Goal: Transaction & Acquisition: Purchase product/service

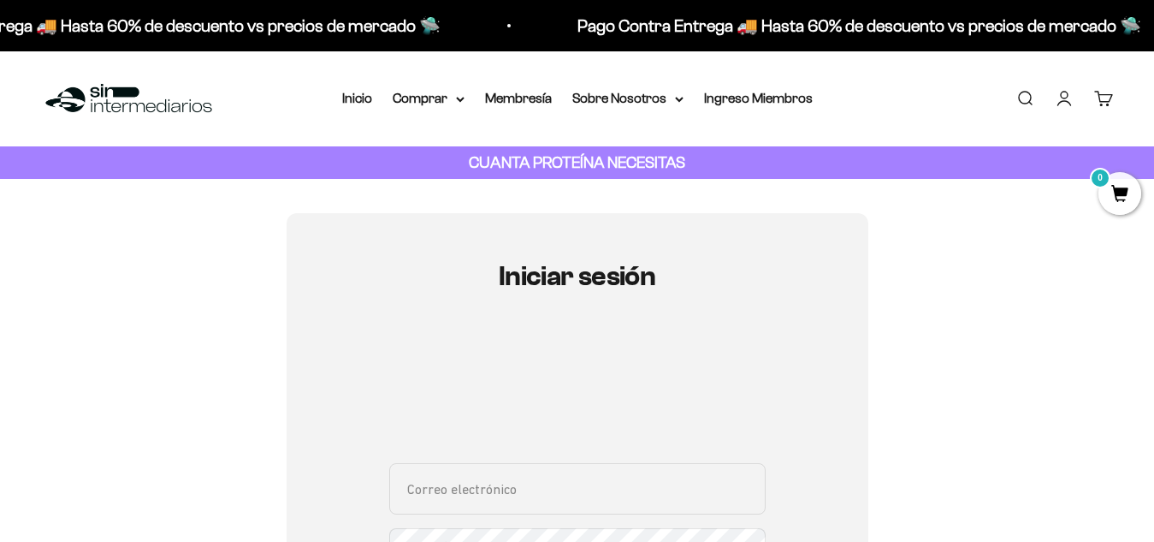
scroll to position [139, 0]
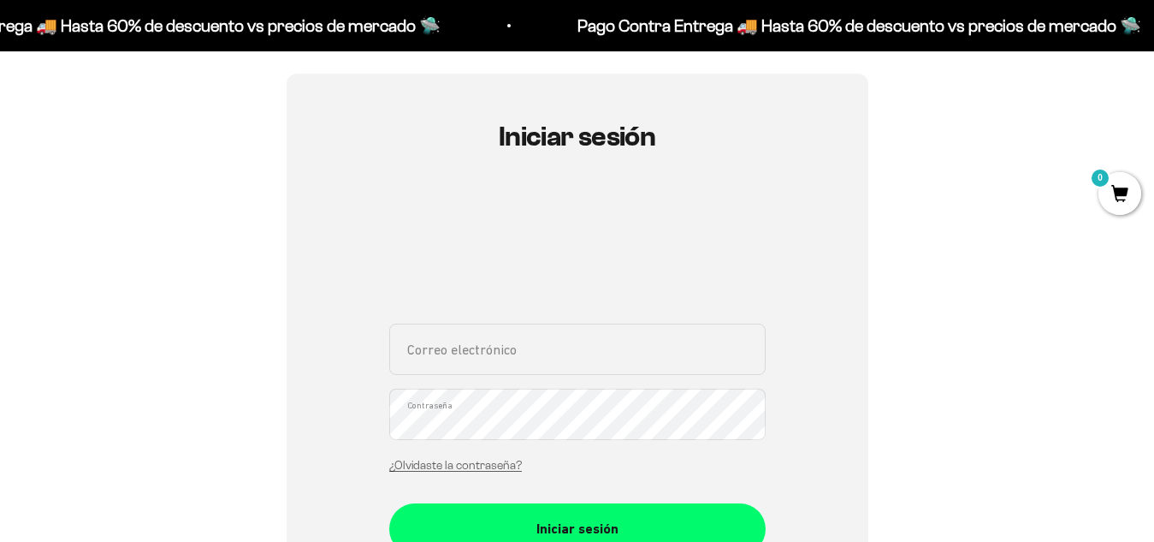
click at [475, 368] on input "Correo electrónico" at bounding box center [577, 348] width 376 height 51
type input "daniez77@hotmail.com"
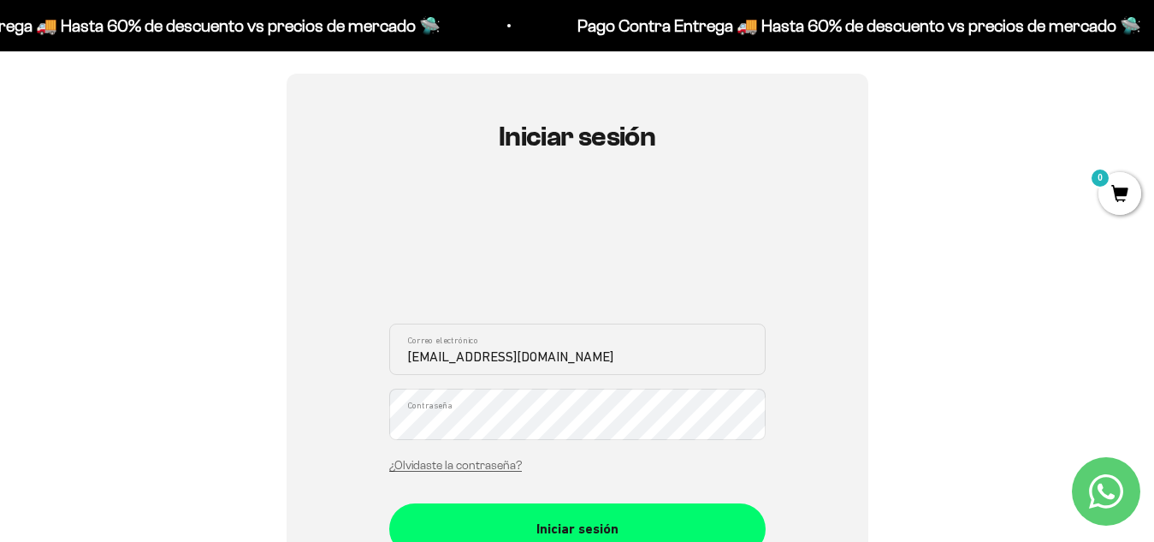
click at [389, 503] on button "Iniciar sesión" at bounding box center [577, 528] width 376 height 51
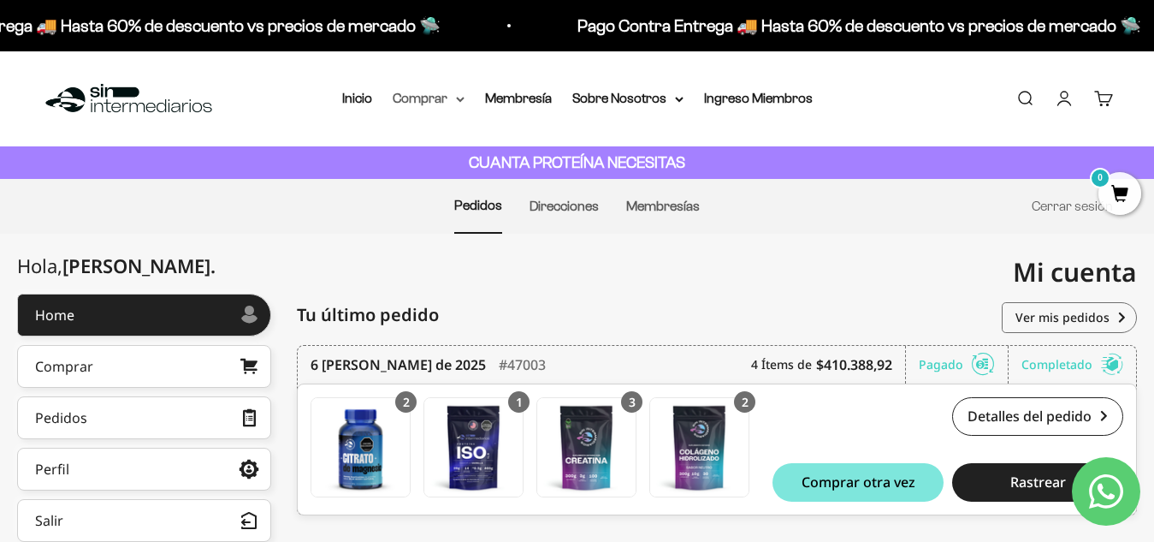
click at [441, 102] on summary "Comprar" at bounding box center [429, 98] width 72 height 22
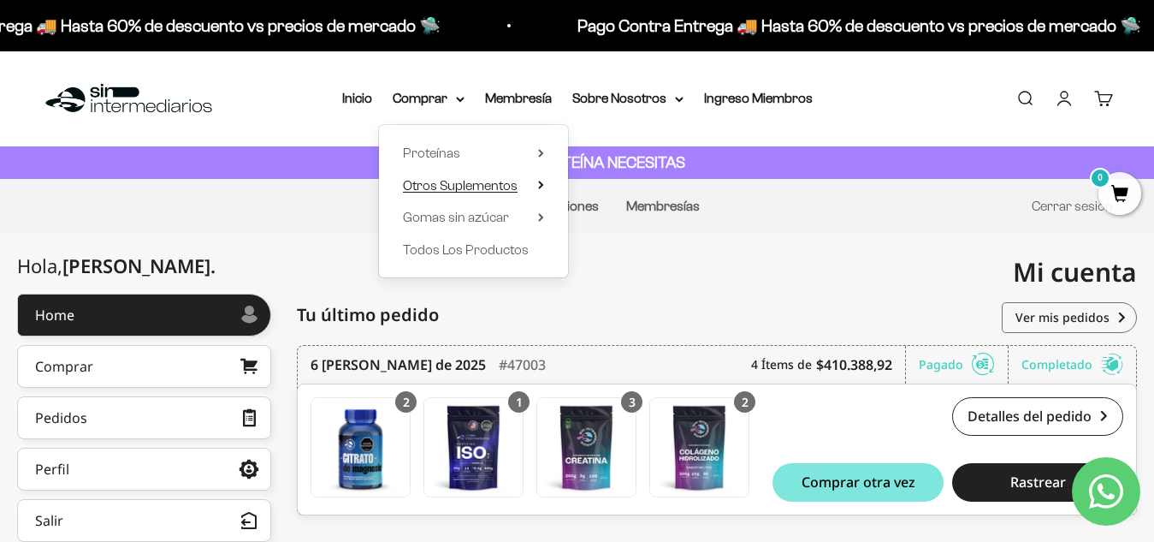
click at [472, 186] on span "Otros Suplementos" at bounding box center [460, 185] width 115 height 15
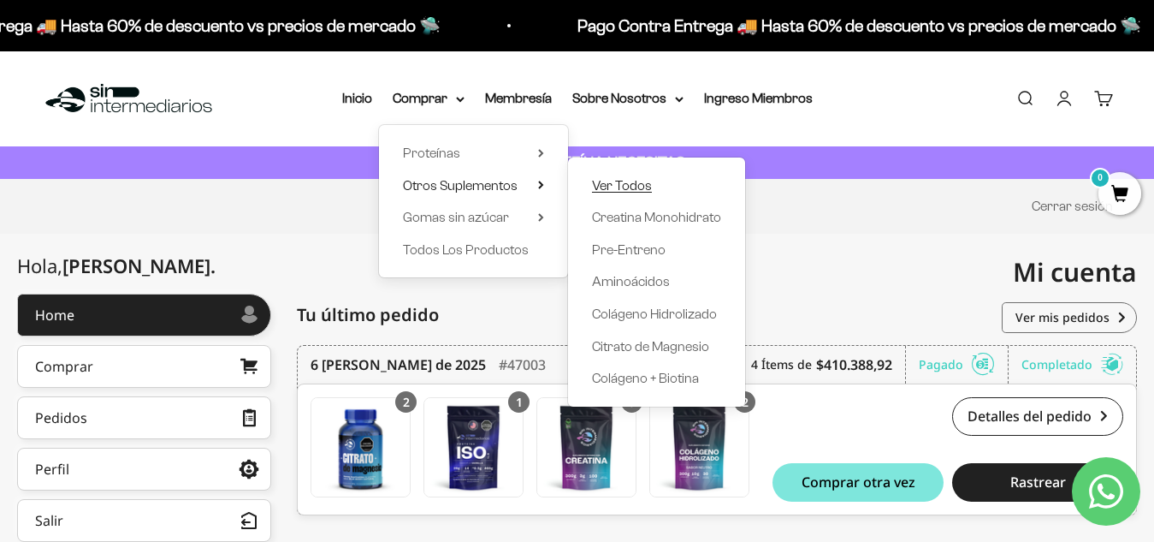
click at [638, 181] on span "Ver Todos" at bounding box center [622, 185] width 60 height 15
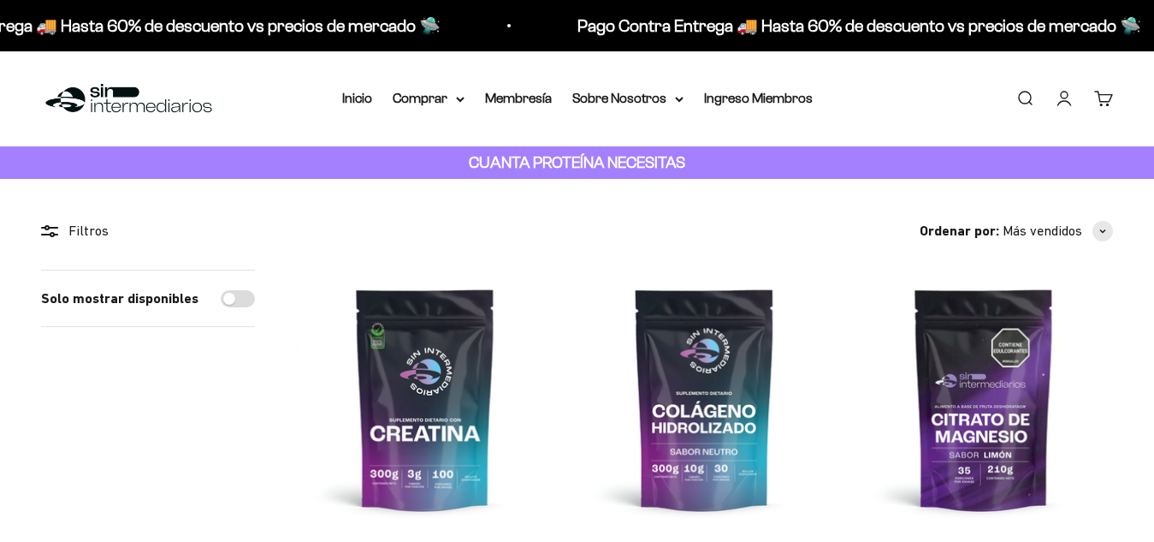
scroll to position [161, 0]
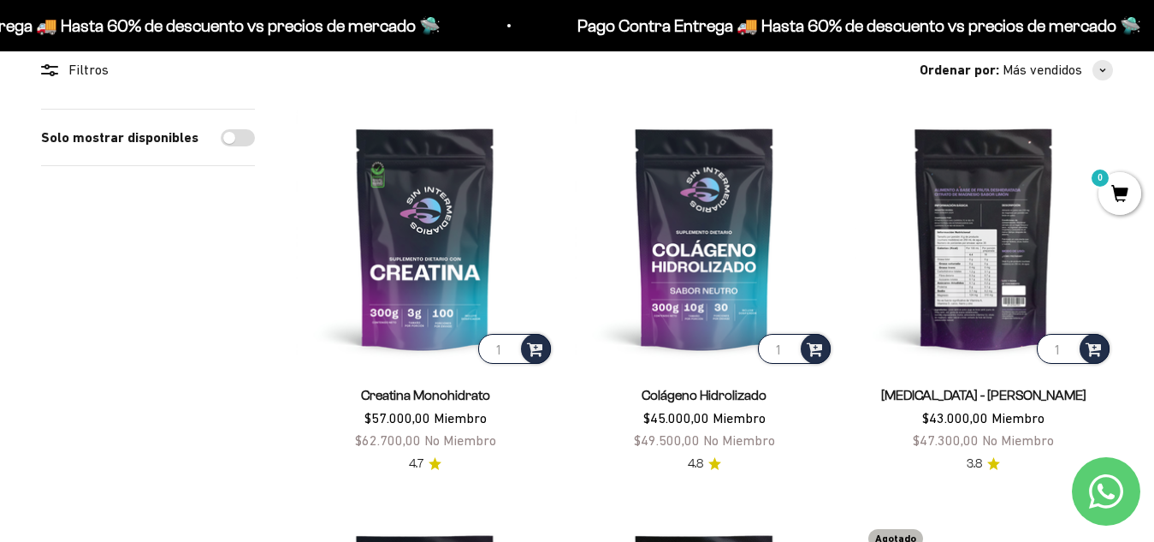
click at [972, 291] on img at bounding box center [984, 238] width 258 height 258
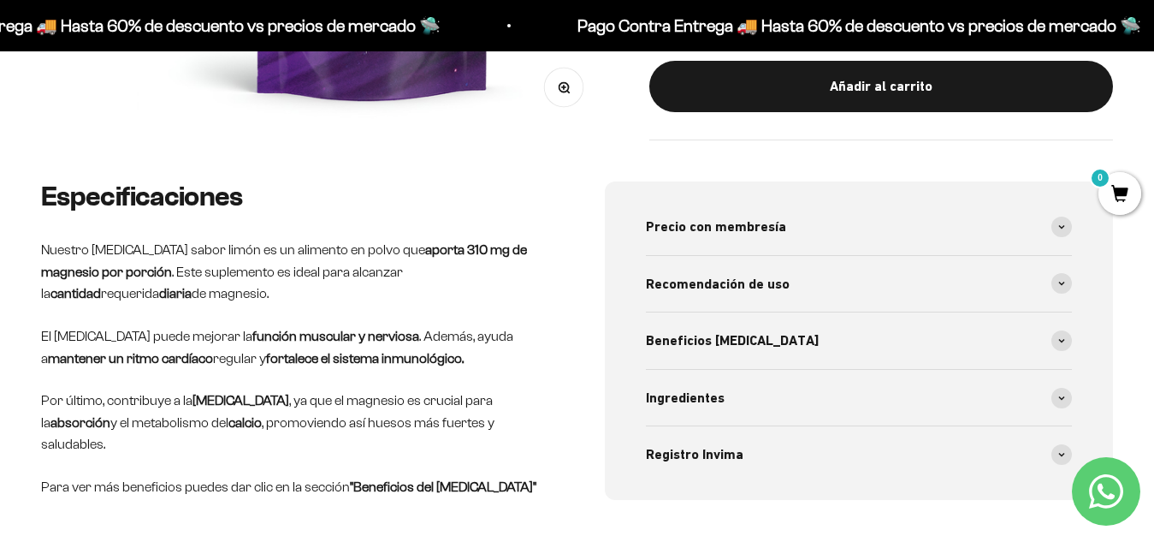
scroll to position [625, 0]
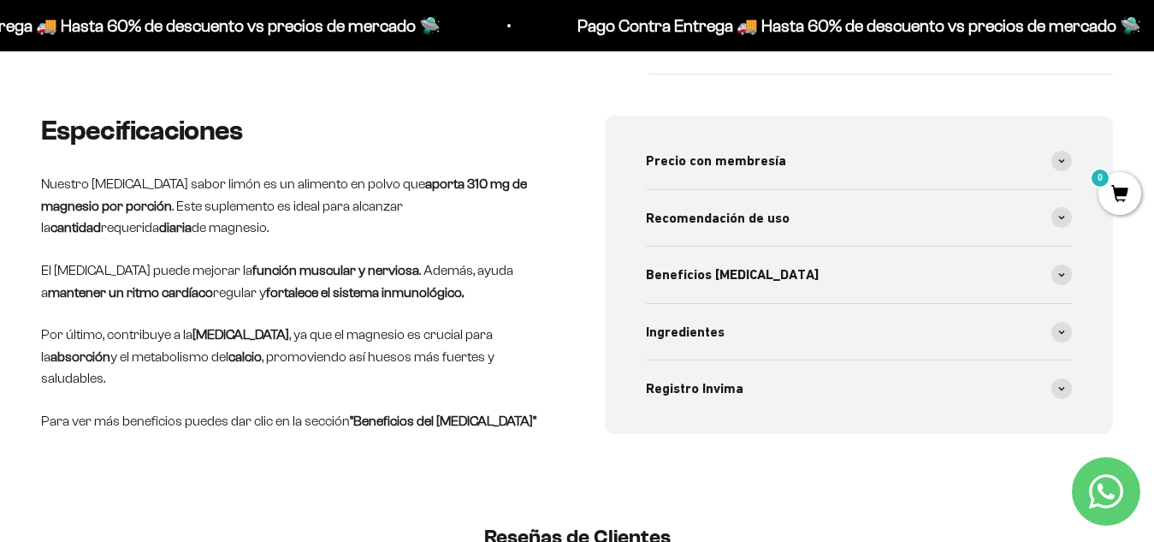
drag, startPoint x: 1158, startPoint y: 67, endPoint x: 1168, endPoint y: 152, distance: 86.1
click at [1058, 201] on div "Recomendación de uso" at bounding box center [859, 218] width 427 height 56
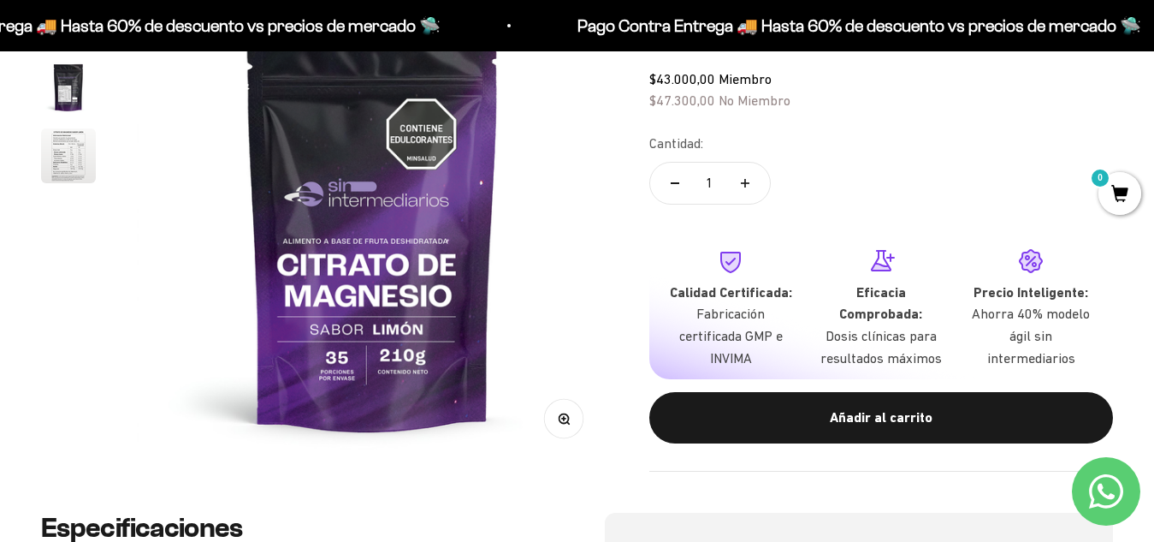
scroll to position [175, 0]
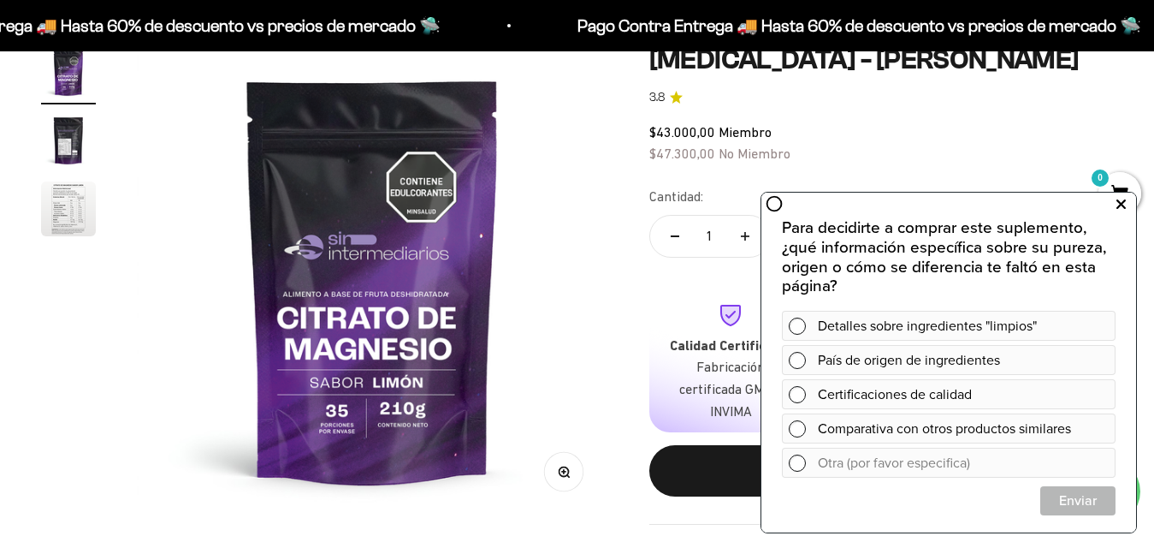
click at [1122, 205] on icon at bounding box center [1121, 204] width 9 height 22
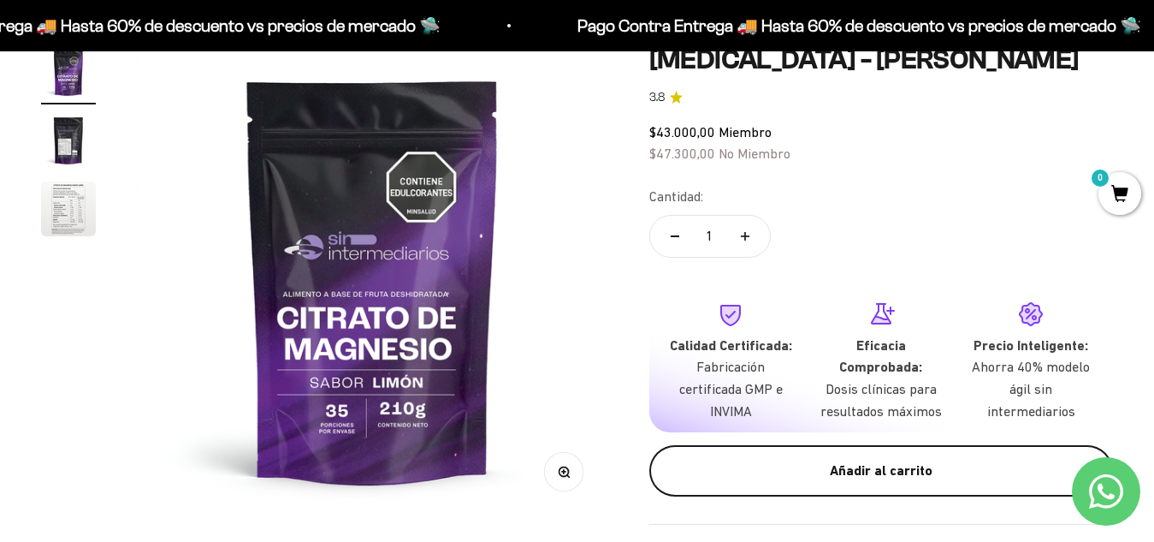
click at [852, 461] on div "Añadir al carrito" at bounding box center [881, 470] width 395 height 22
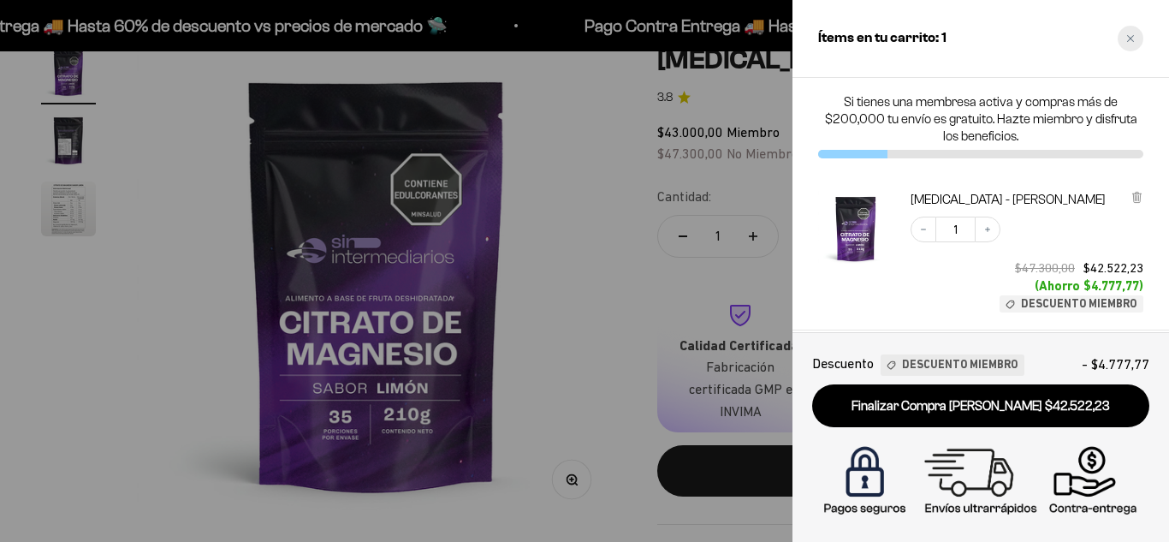
click at [1129, 35] on icon "Close cart" at bounding box center [1130, 38] width 9 height 9
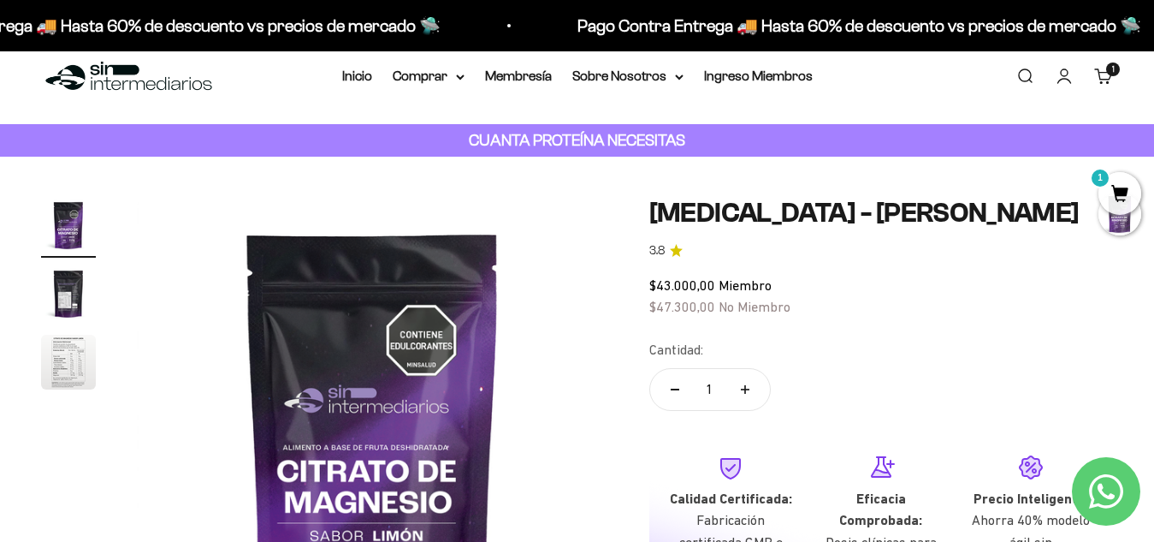
scroll to position [0, 0]
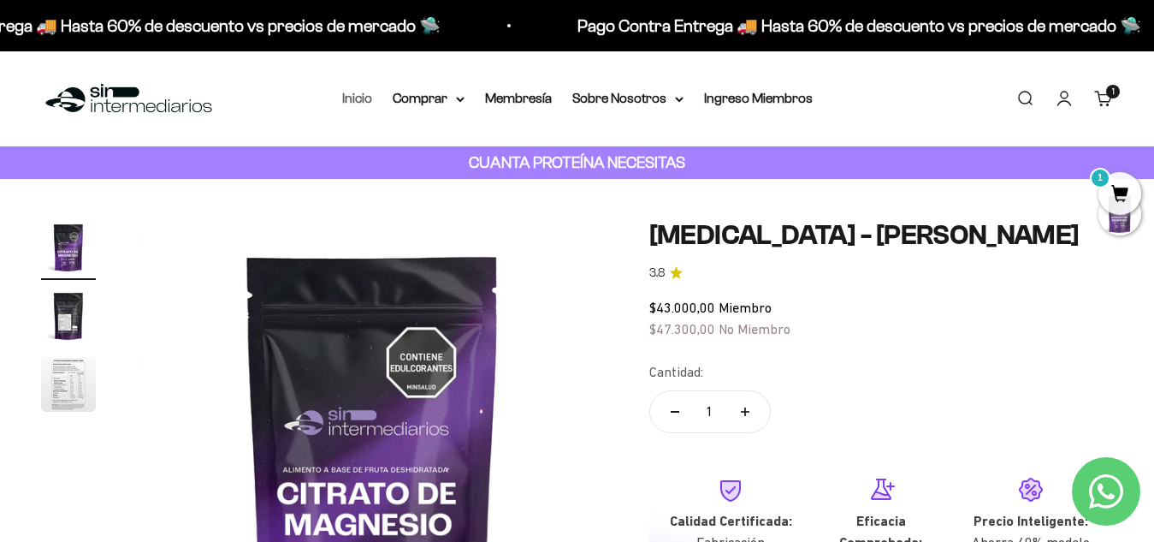
click at [354, 104] on link "Inicio" at bounding box center [357, 98] width 30 height 15
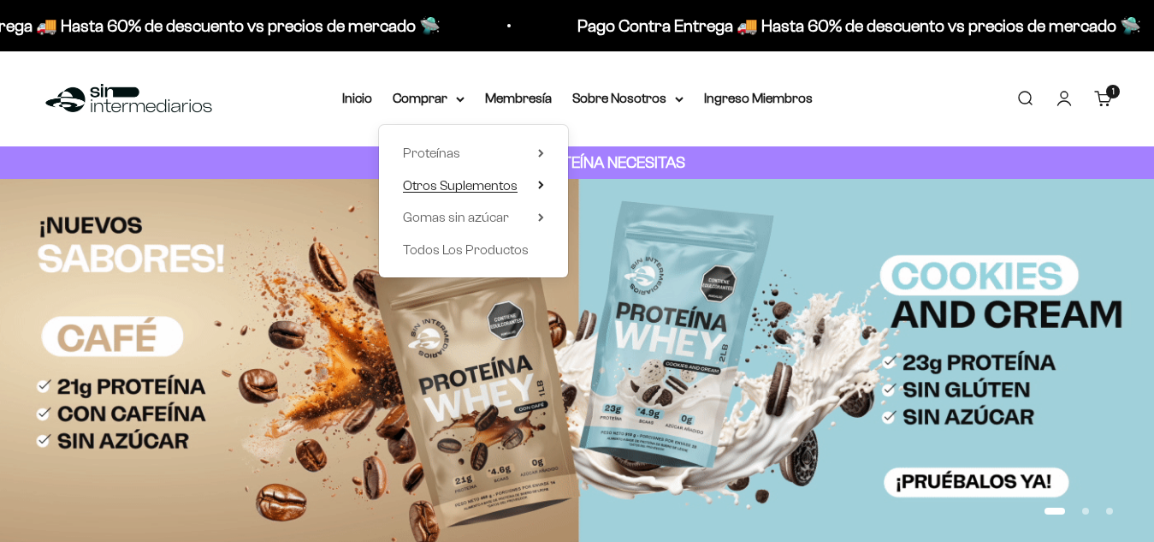
click at [489, 191] on span "Otros Suplementos" at bounding box center [460, 185] width 115 height 15
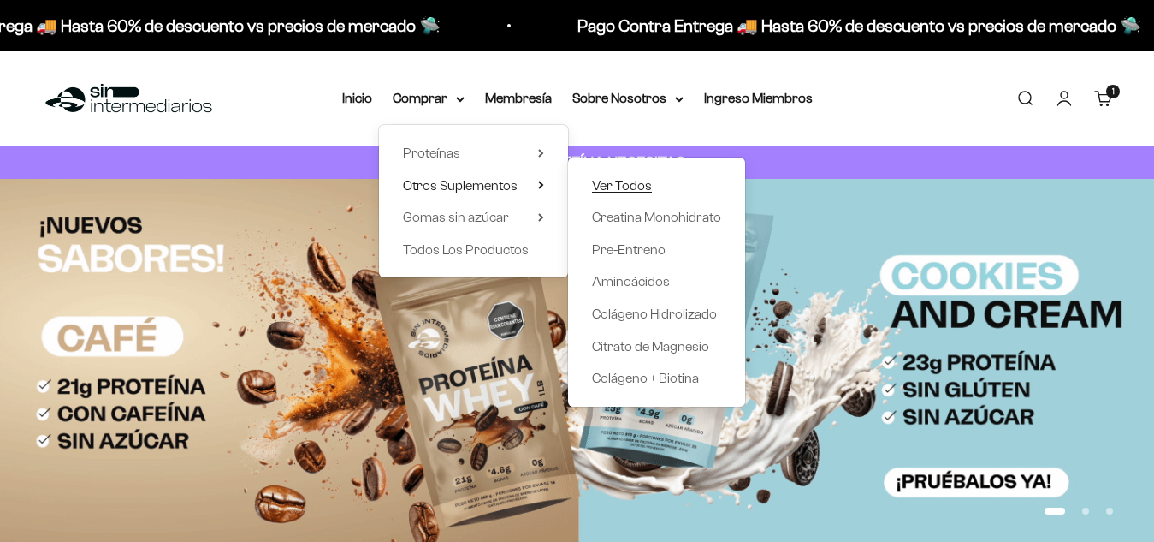
click at [618, 185] on span "Ver Todos" at bounding box center [622, 185] width 60 height 15
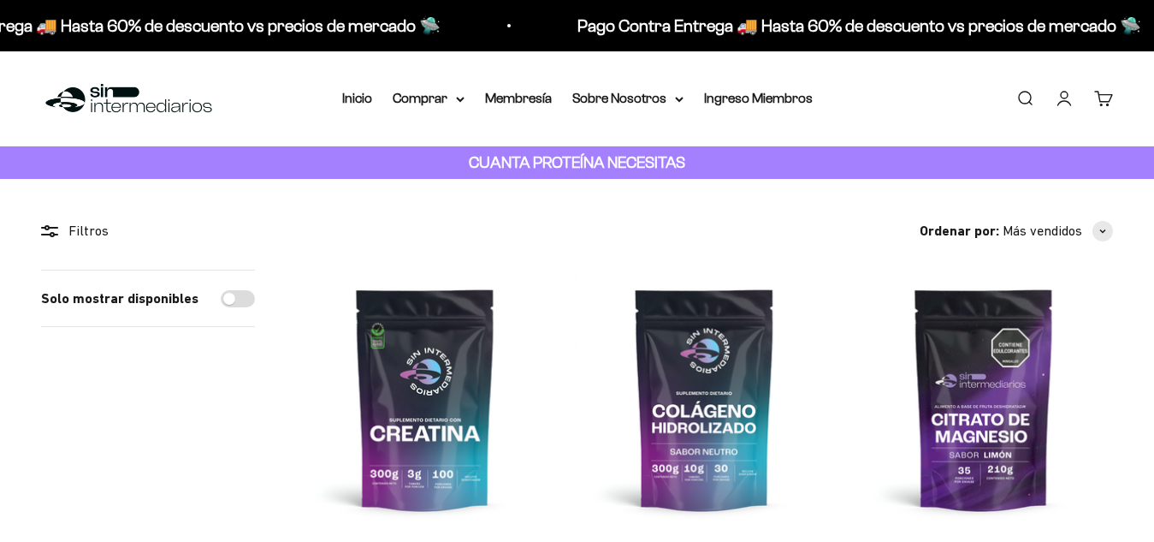
scroll to position [271, 0]
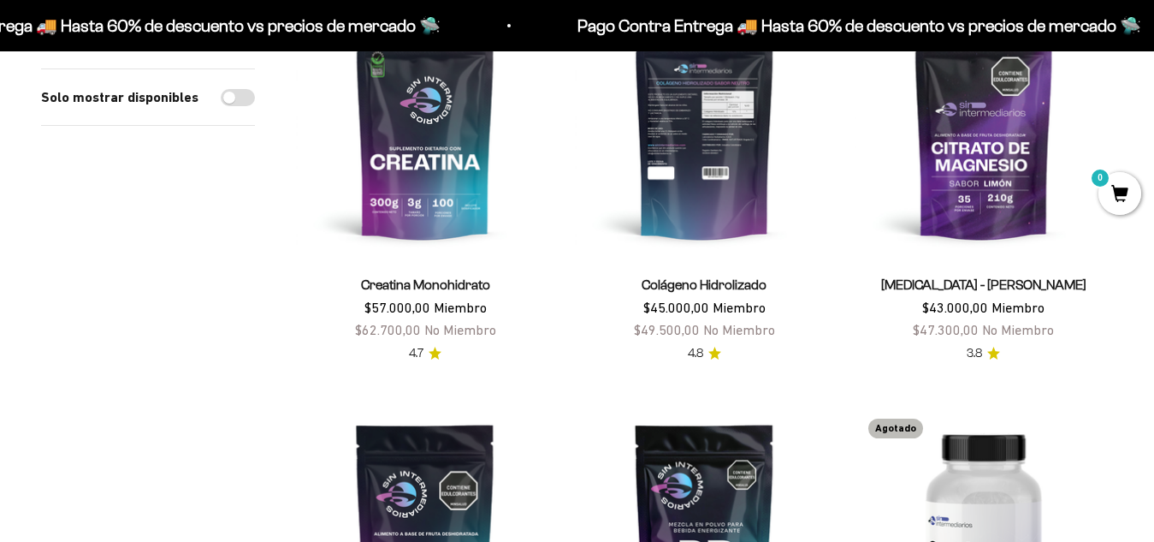
click at [723, 137] on img at bounding box center [704, 127] width 258 height 258
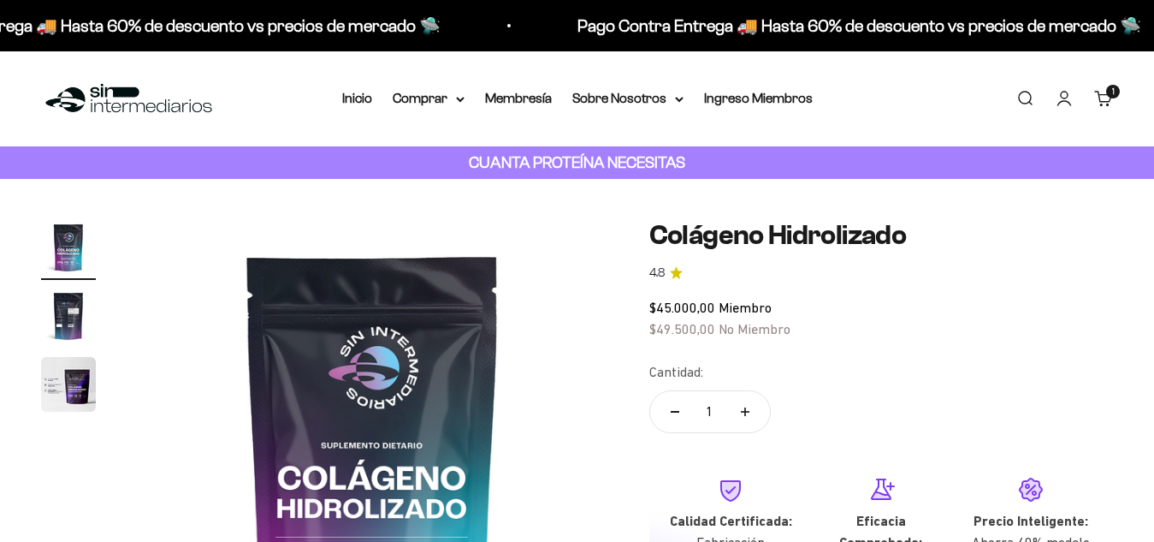
click at [748, 412] on icon "Aumentar cantidad" at bounding box center [745, 412] width 9 height 0
type input "3"
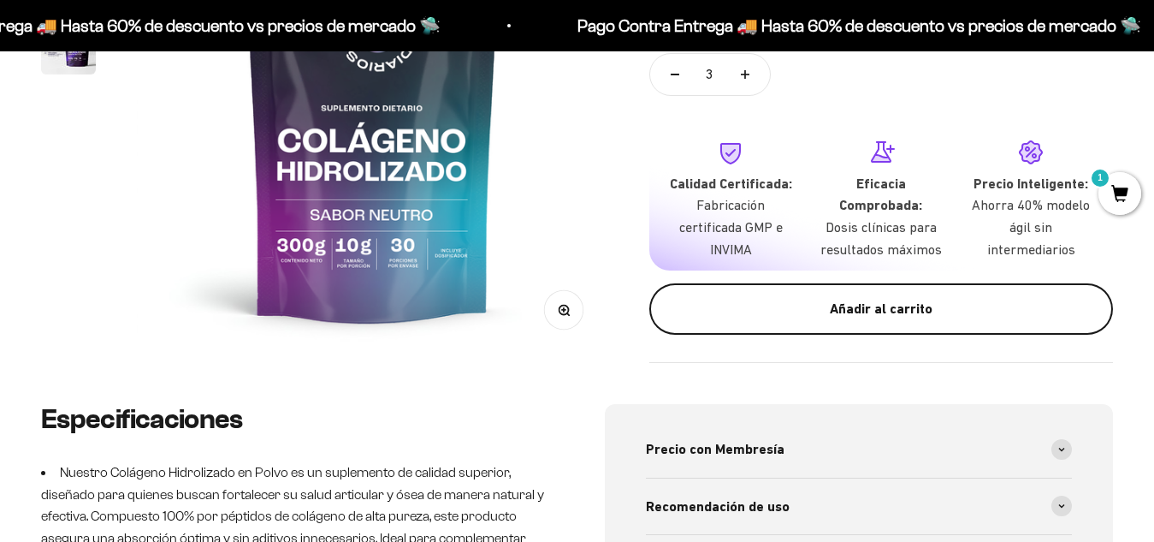
click at [861, 305] on div "Añadir al carrito" at bounding box center [881, 309] width 395 height 22
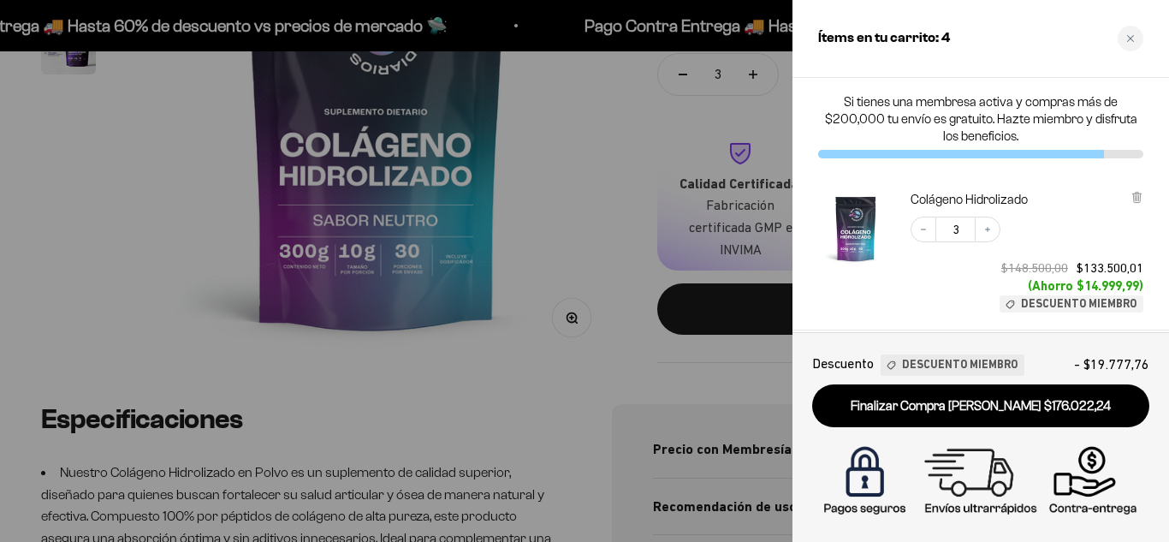
click at [572, 181] on div at bounding box center [584, 271] width 1169 height 542
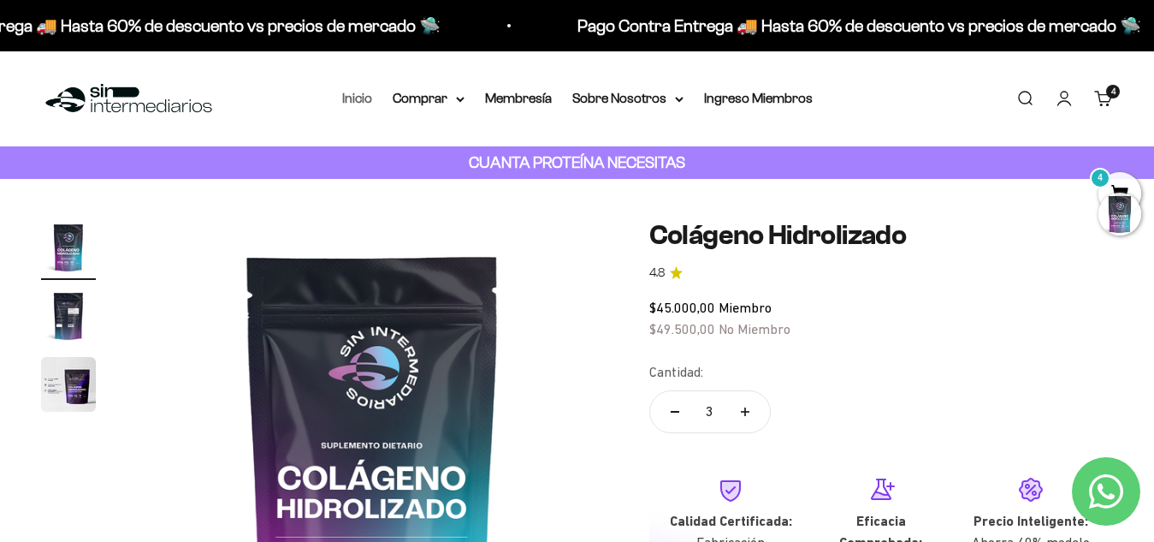
click at [367, 93] on link "Inicio" at bounding box center [357, 98] width 30 height 15
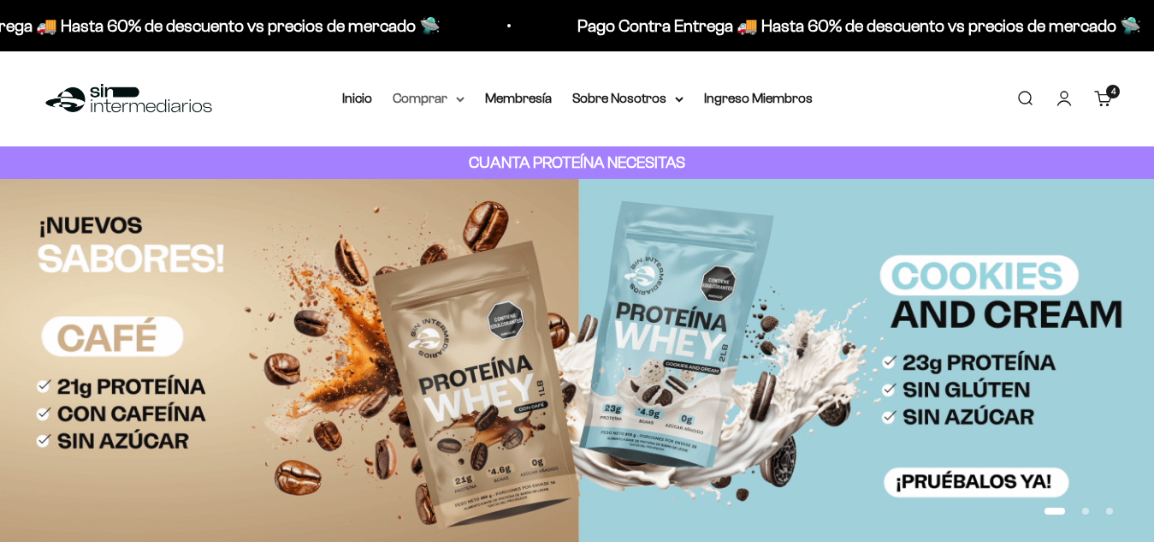
click at [432, 97] on summary "Comprar" at bounding box center [429, 98] width 72 height 22
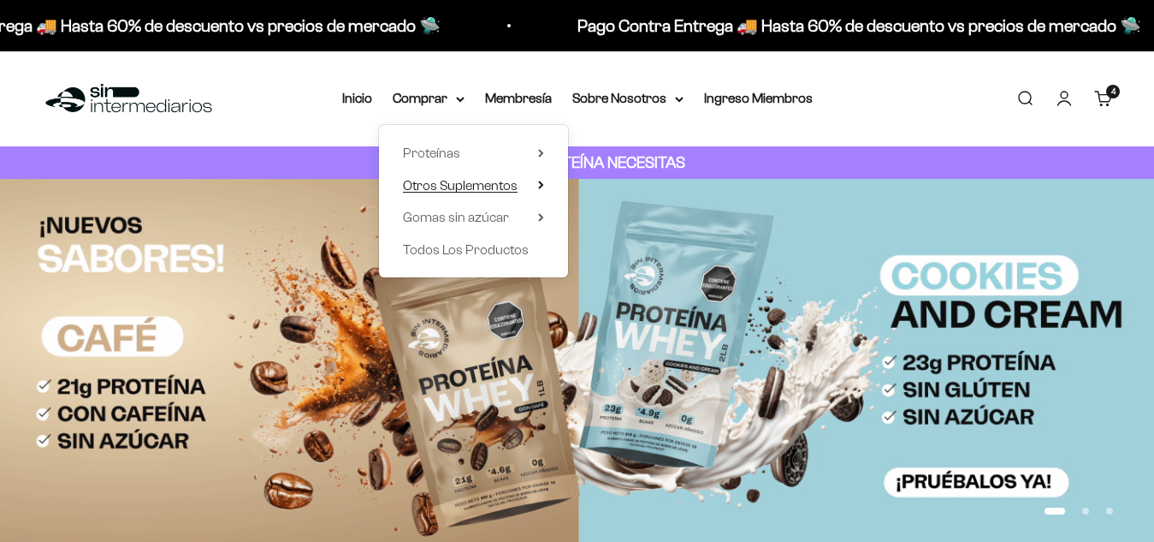
click at [474, 184] on span "Otros Suplementos" at bounding box center [460, 185] width 115 height 15
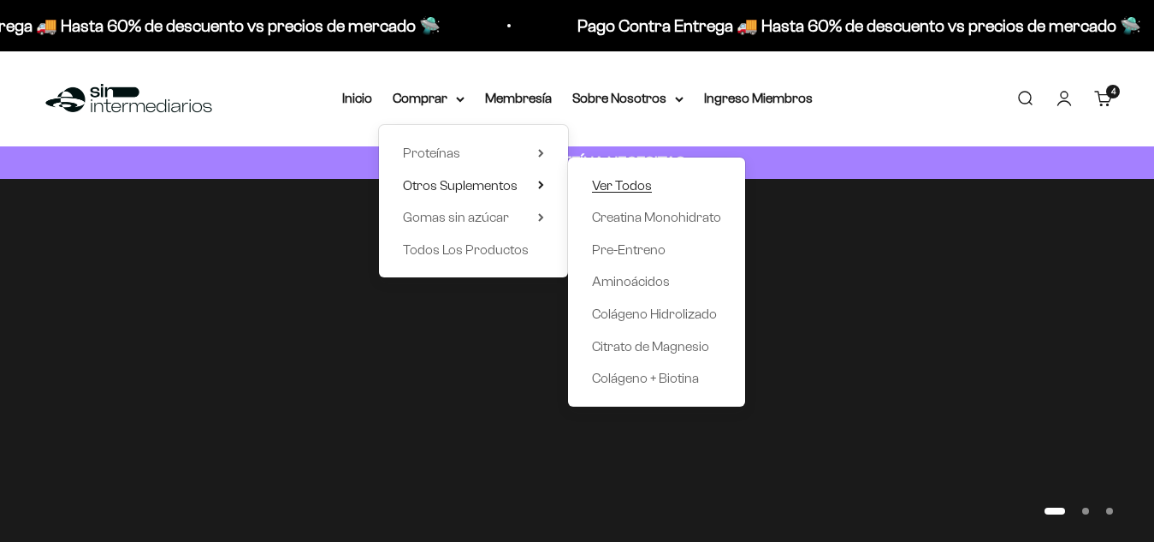
click at [619, 187] on span "Ver Todos" at bounding box center [622, 185] width 60 height 15
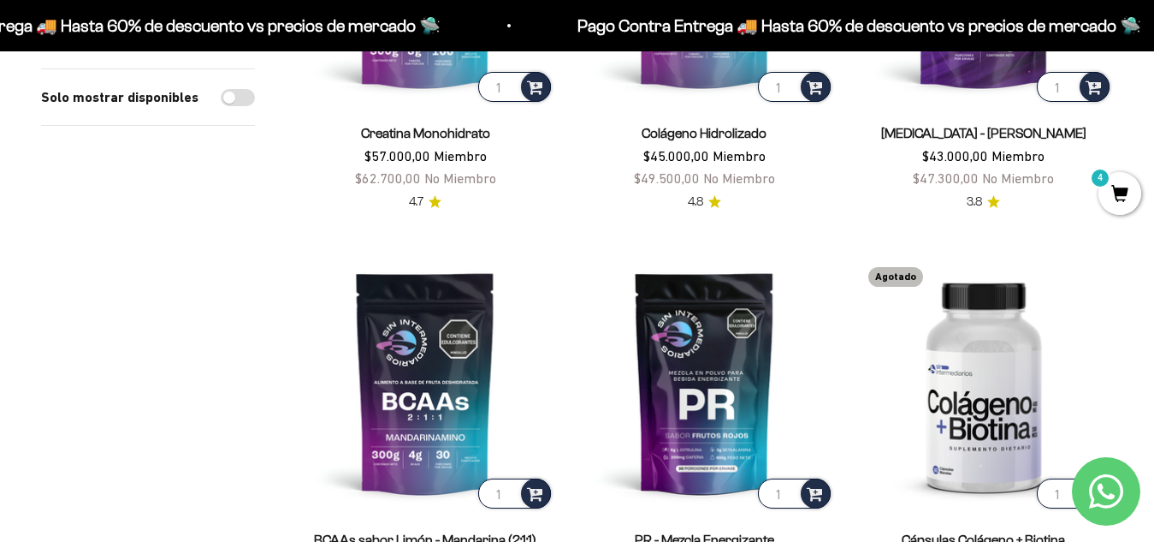
scroll to position [409, 0]
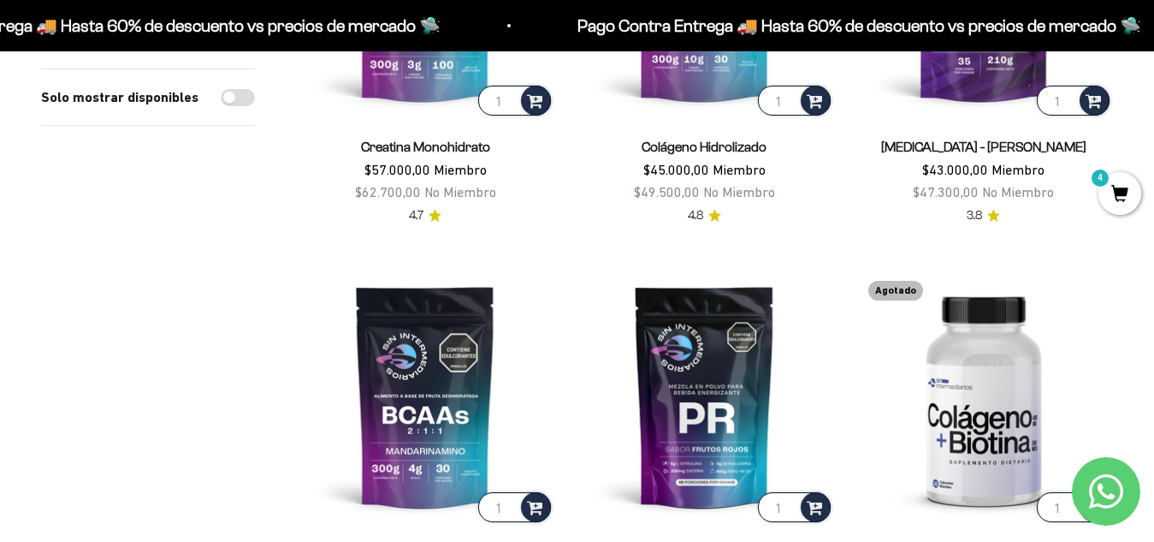
drag, startPoint x: 1164, startPoint y: 66, endPoint x: 1168, endPoint y: 57, distance: 9.2
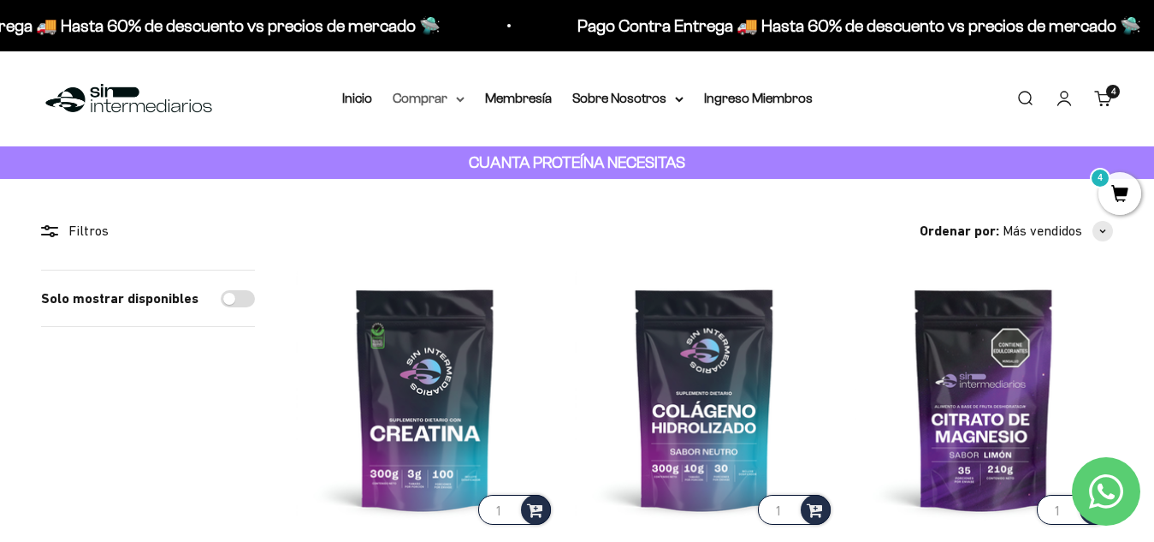
click at [431, 95] on summary "Comprar" at bounding box center [429, 98] width 72 height 22
click at [364, 92] on link "Inicio" at bounding box center [357, 98] width 30 height 15
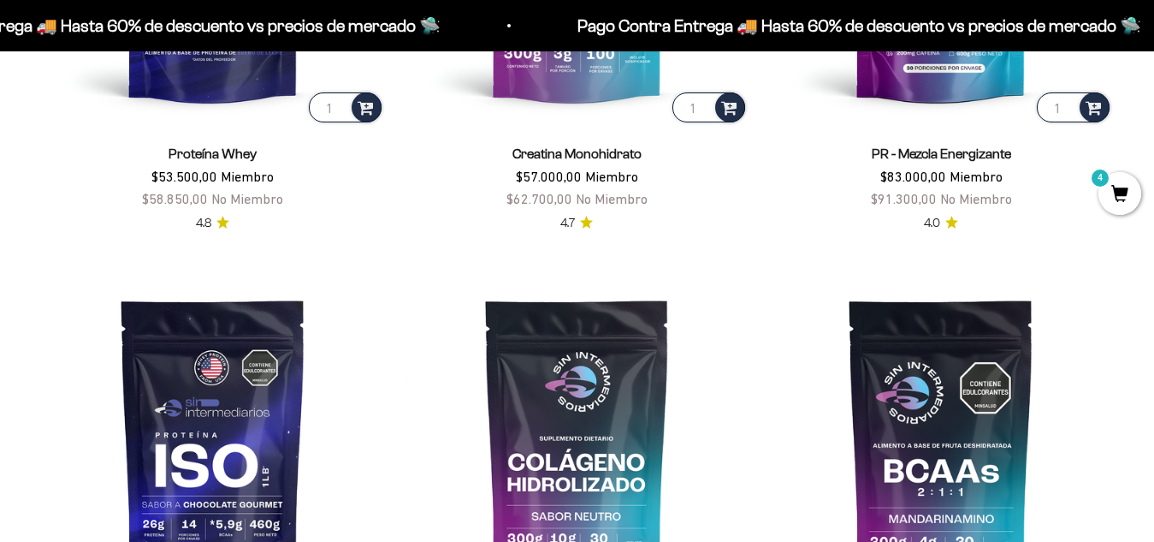
scroll to position [908, 0]
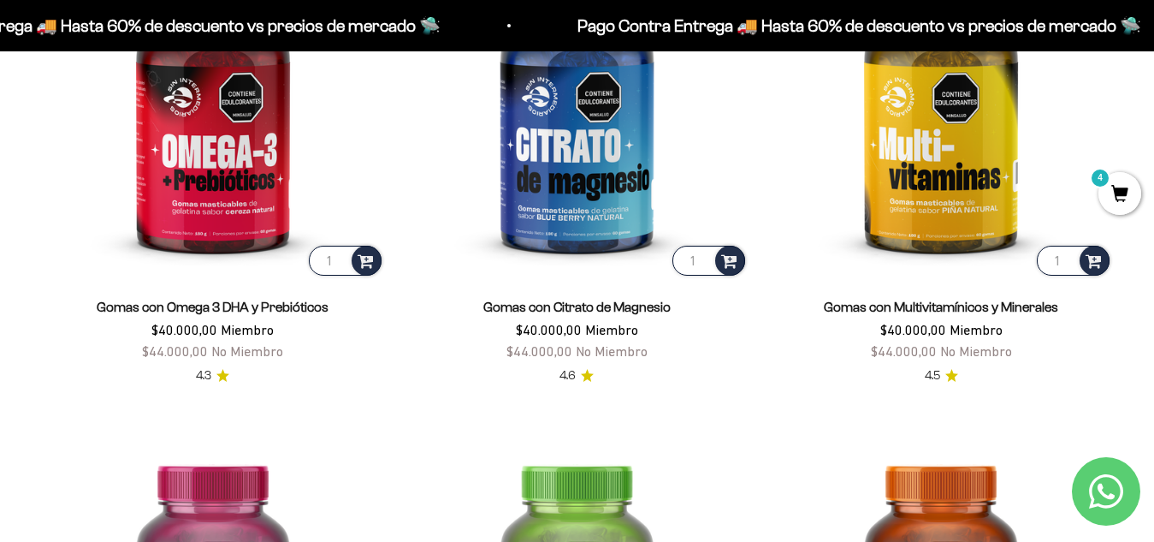
drag, startPoint x: 1159, startPoint y: 33, endPoint x: 1168, endPoint y: 196, distance: 163.6
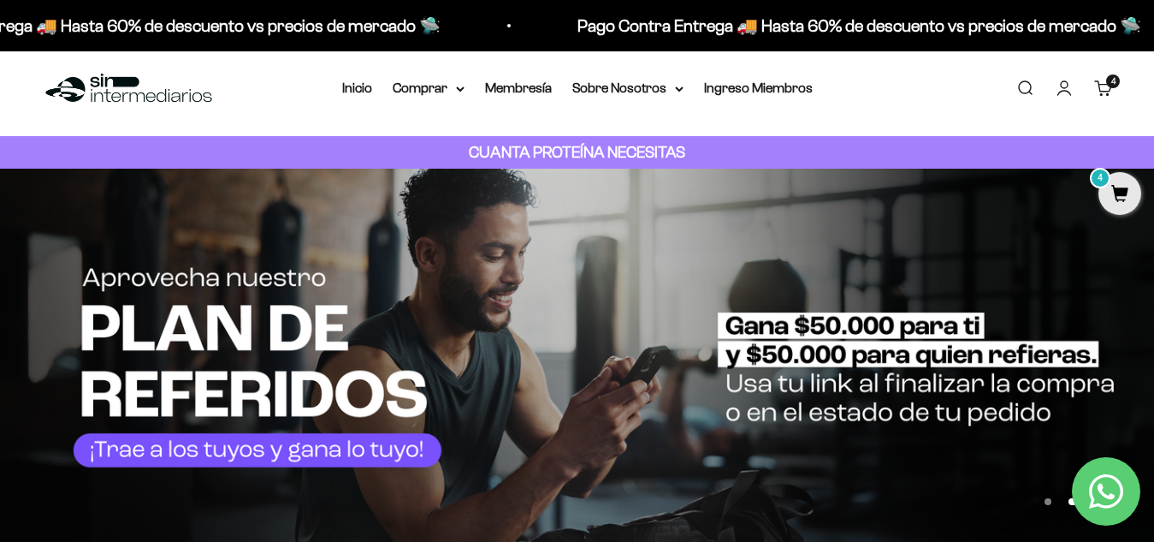
scroll to position [0, 0]
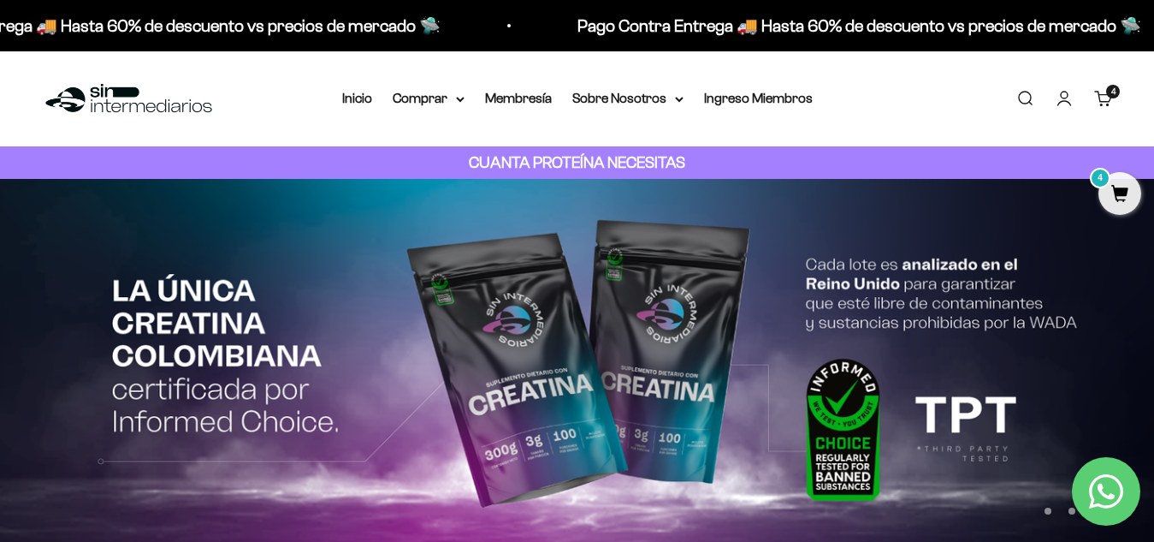
click at [1104, 99] on link "Carrito 4 artículos 4" at bounding box center [1103, 98] width 19 height 19
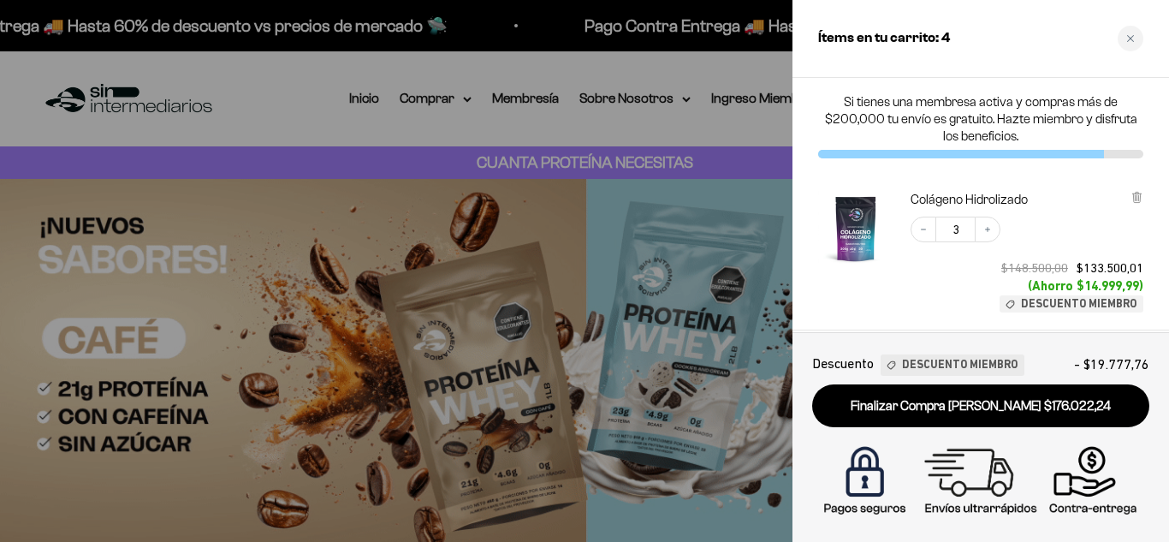
click at [757, 104] on div at bounding box center [584, 271] width 1169 height 542
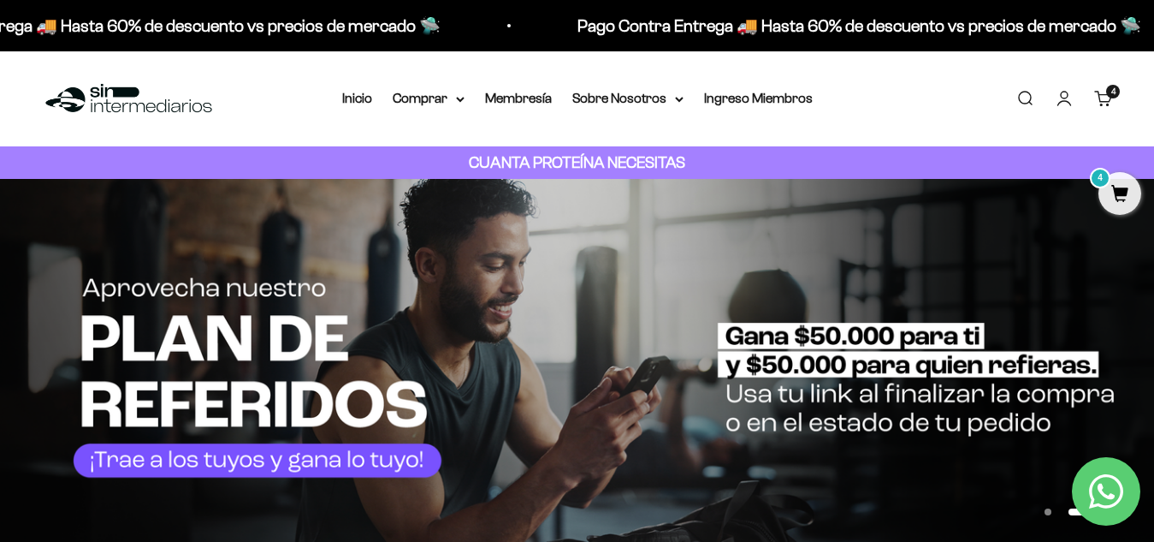
click at [1110, 101] on link "Carrito 4 artículos 4" at bounding box center [1103, 98] width 19 height 19
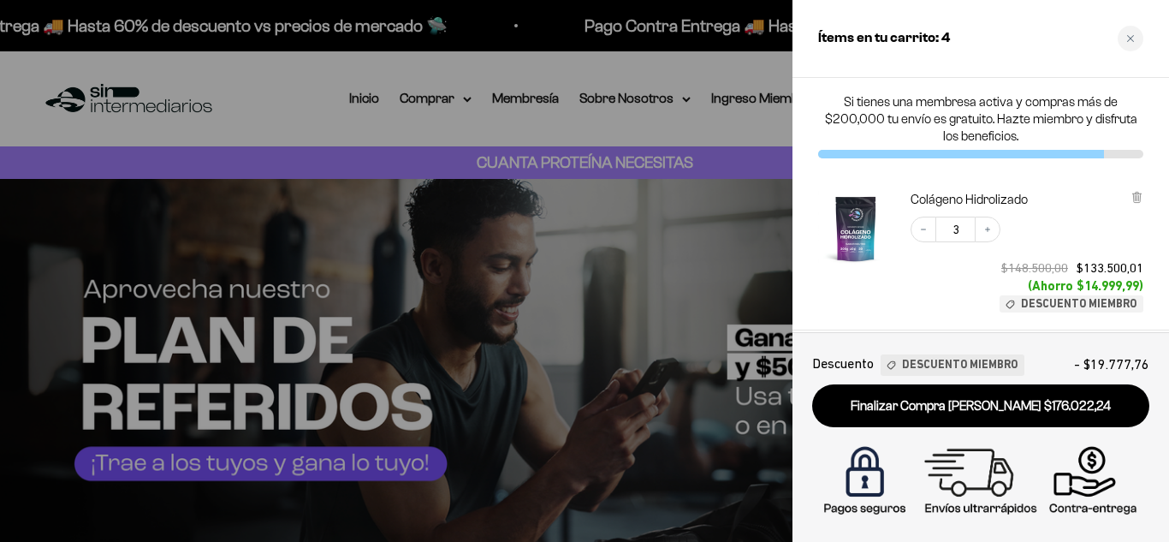
click at [929, 35] on h2 "Ítems en tu carrito: 4" at bounding box center [884, 38] width 132 height 22
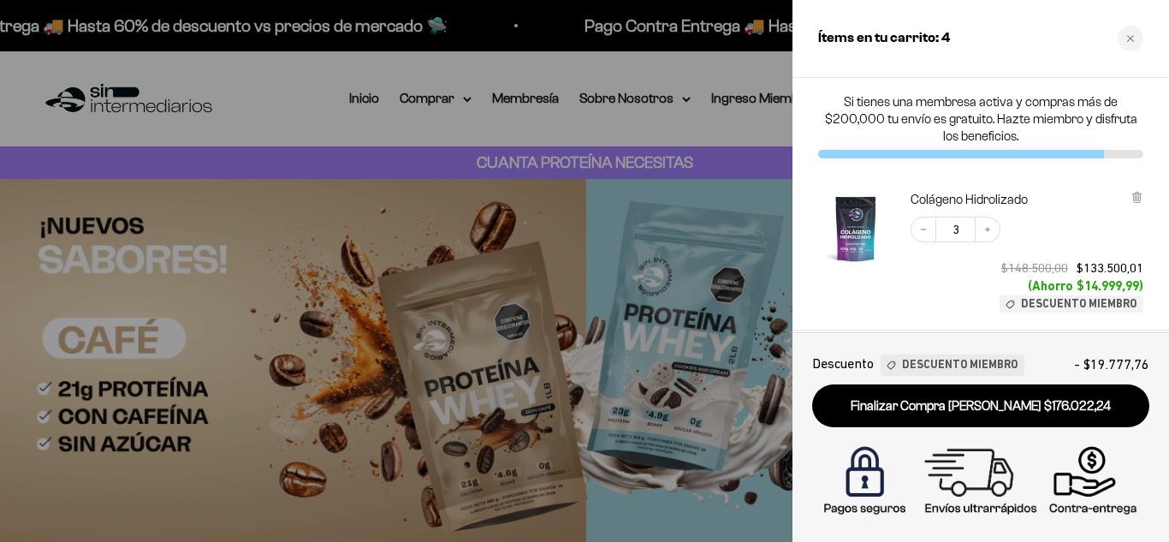
drag, startPoint x: 1108, startPoint y: 151, endPoint x: 962, endPoint y: 168, distance: 147.2
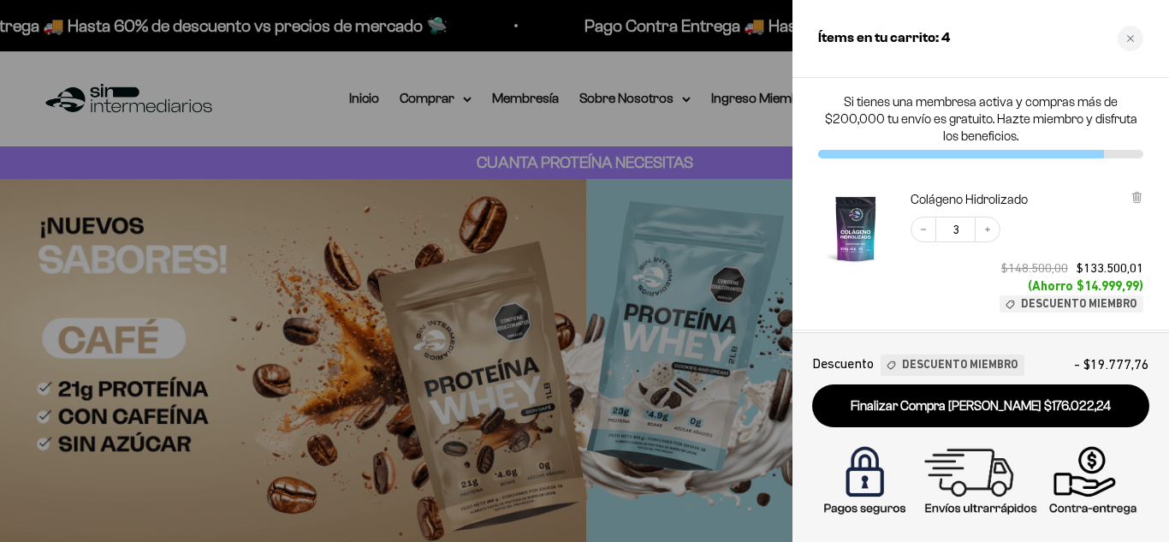
click at [962, 168] on div "Si tienes una membresa activa y compras más de $200,000 tu envío es gratuito. H…" at bounding box center [980, 126] width 376 height 96
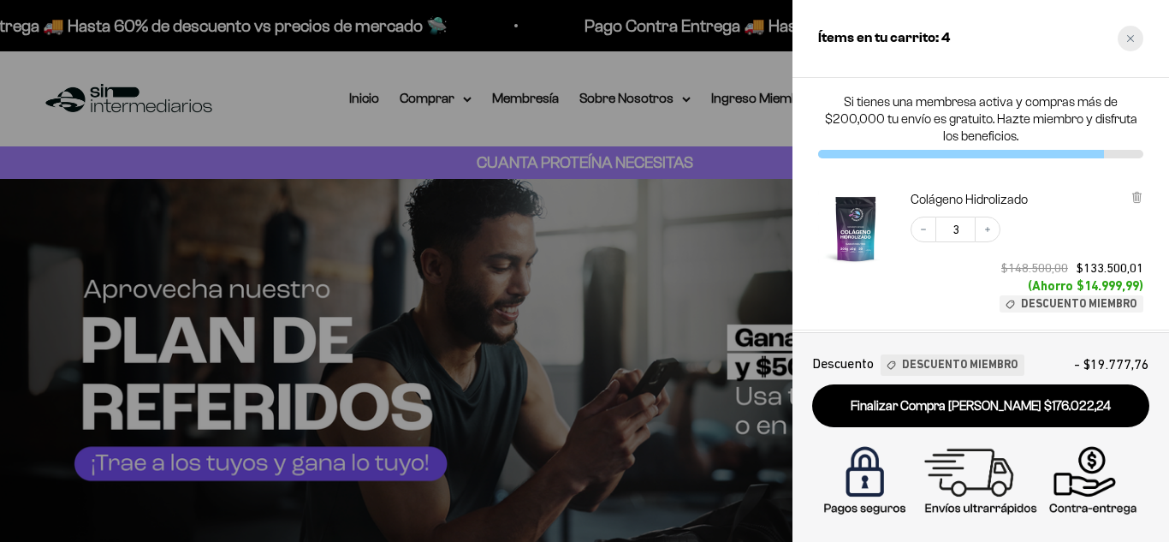
click at [1127, 41] on icon "Close cart" at bounding box center [1130, 38] width 9 height 9
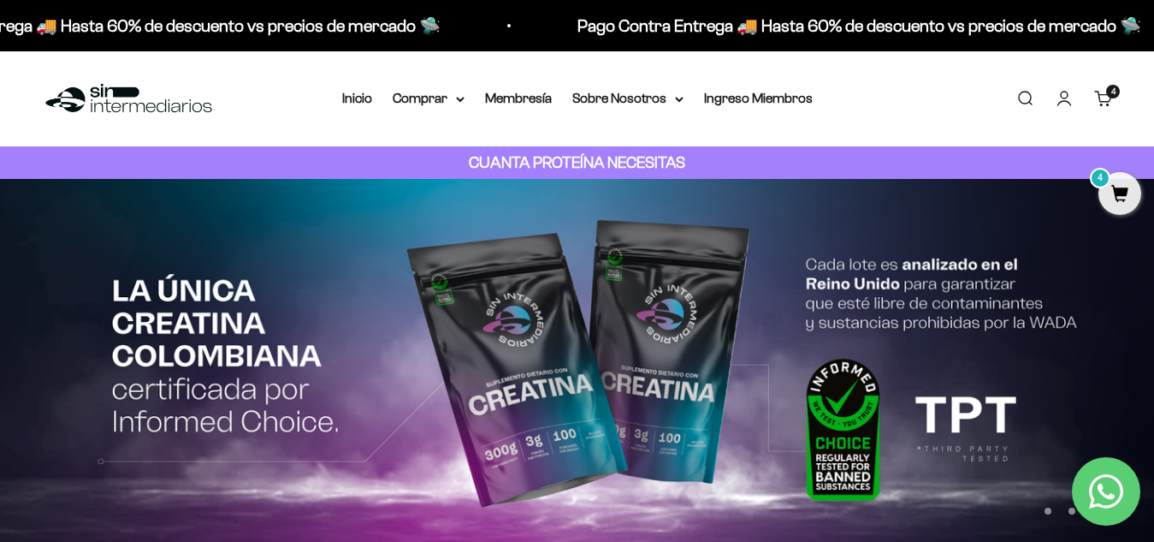
click at [1060, 102] on link "Cuenta" at bounding box center [1064, 98] width 19 height 19
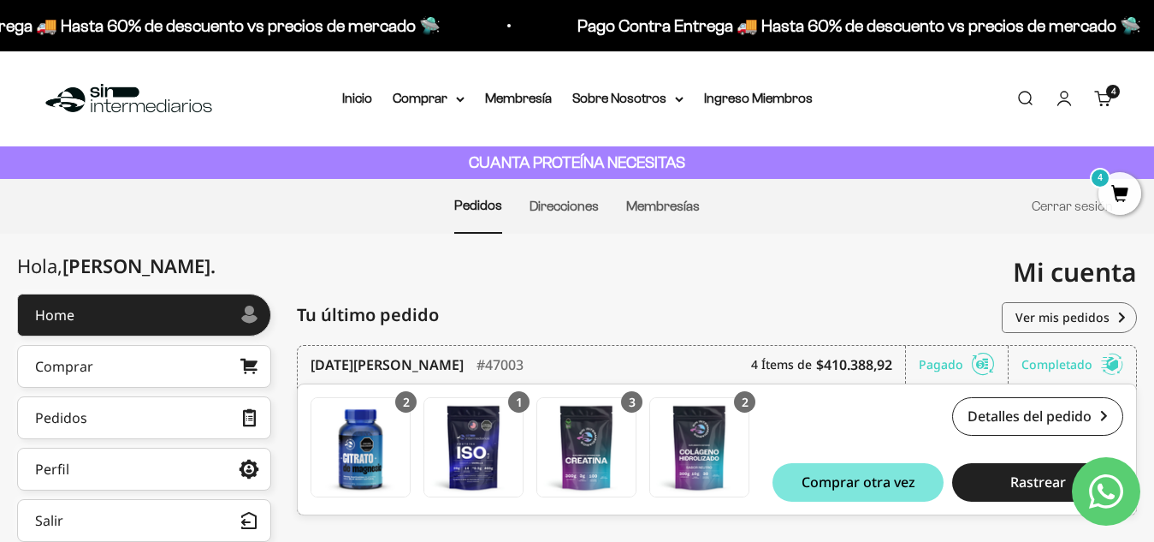
drag, startPoint x: 1161, startPoint y: 122, endPoint x: 529, endPoint y: 252, distance: 645.3
click at [529, 252] on html "Ir al contenido Pago Contra Entrega 🚚 Hasta 60% de descuento vs precios de merc…" at bounding box center [577, 455] width 1154 height 910
click at [104, 422] on link "Pedidos" at bounding box center [144, 417] width 254 height 43
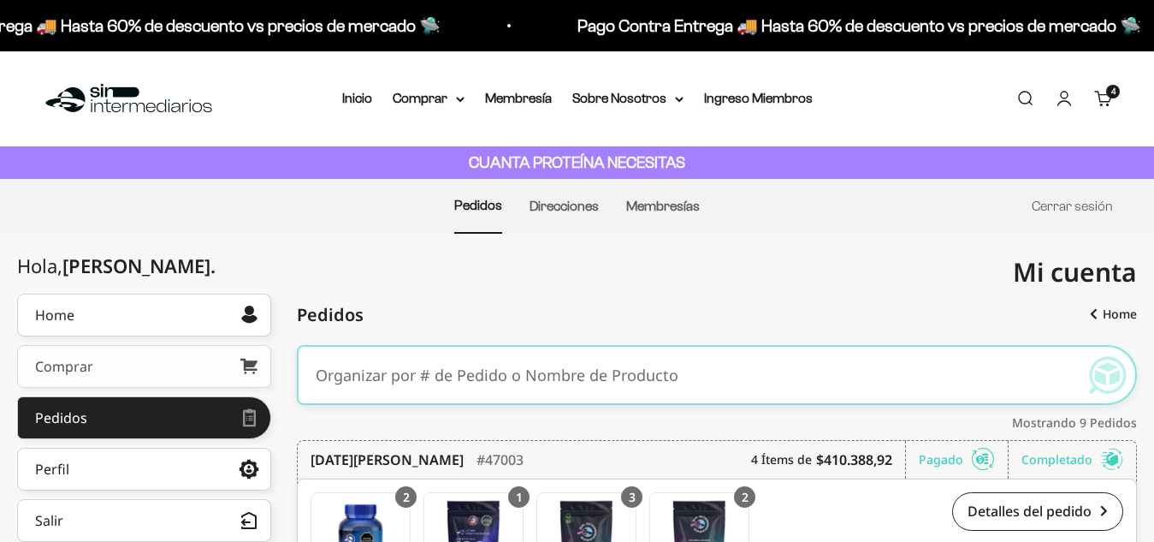
click at [153, 360] on link "Comprar" at bounding box center [144, 366] width 254 height 43
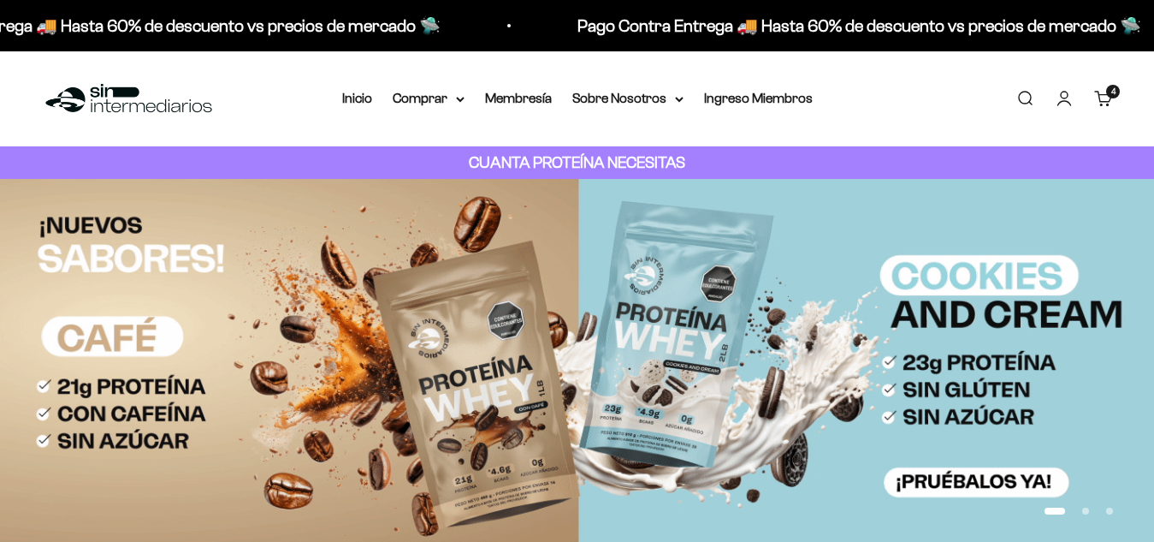
scroll to position [637, 0]
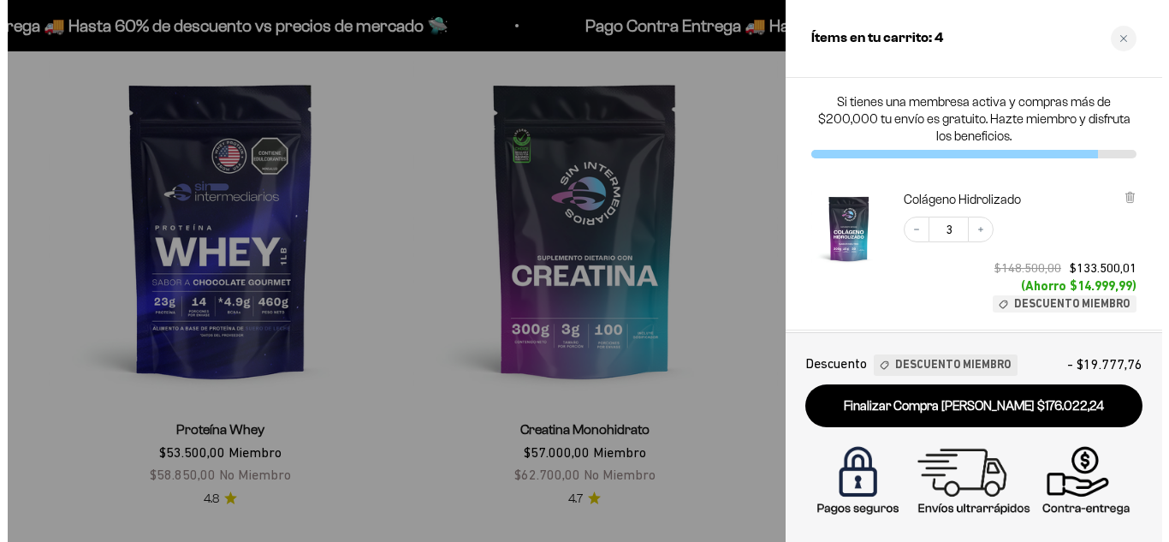
scroll to position [0, 0]
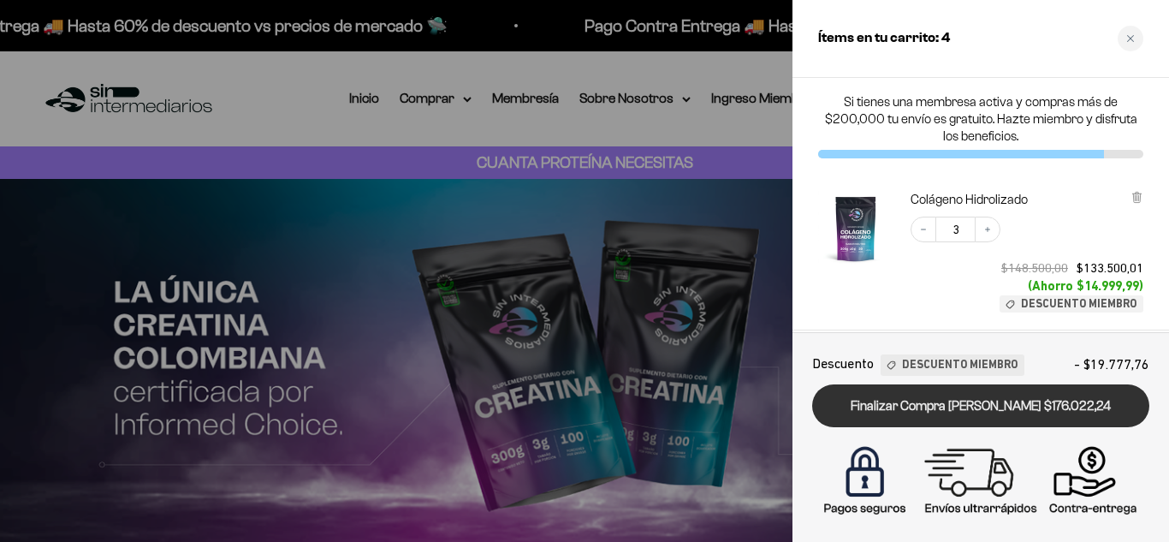
click at [949, 409] on link "Finalizar Compra [PERSON_NAME] $176.022,24" at bounding box center [980, 406] width 337 height 44
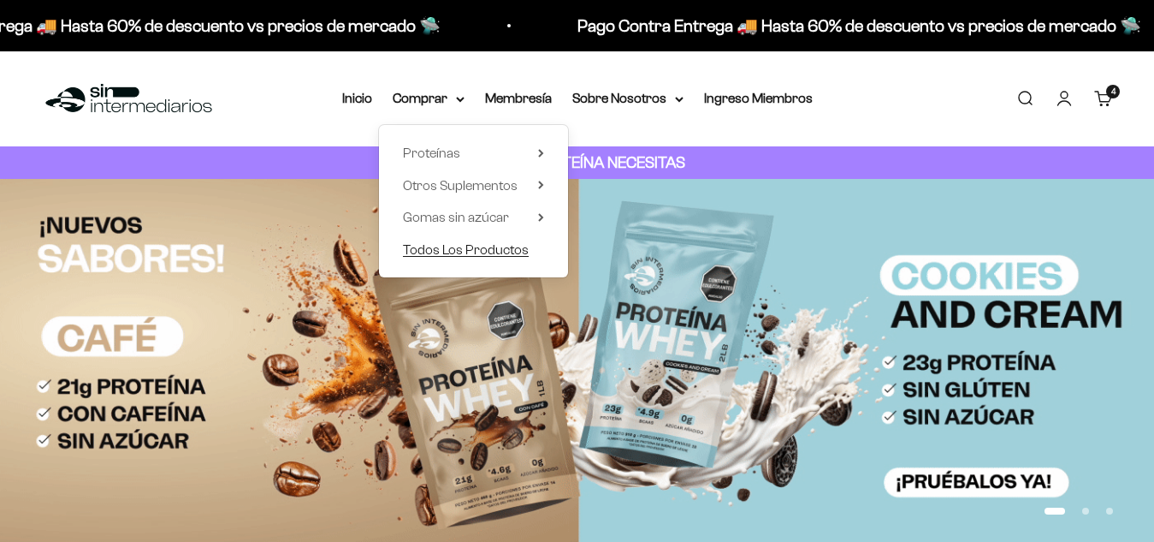
click at [461, 252] on span "Todos Los Productos" at bounding box center [466, 249] width 126 height 15
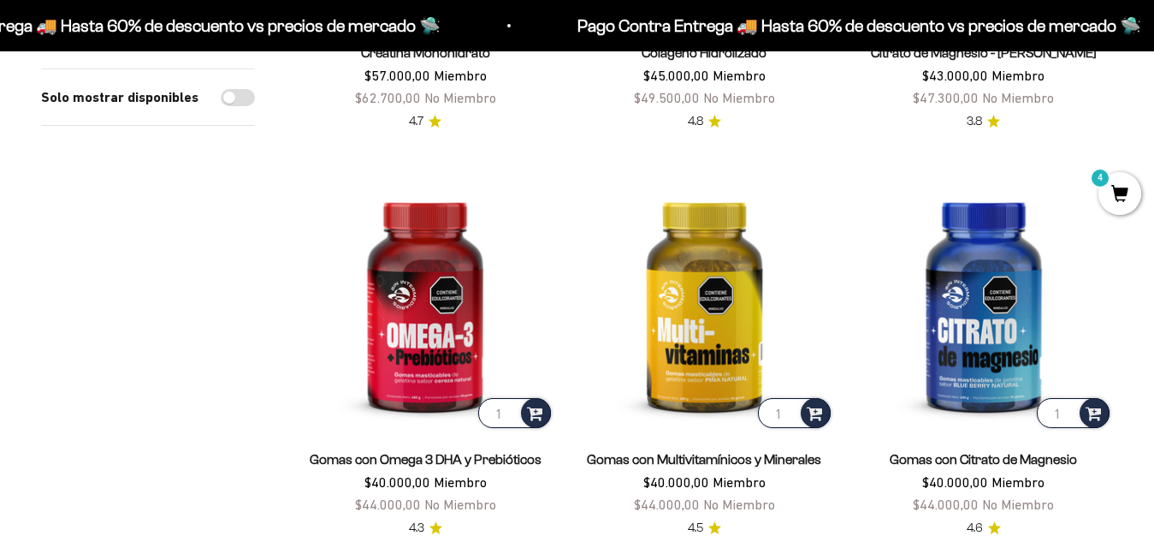
scroll to position [554, 0]
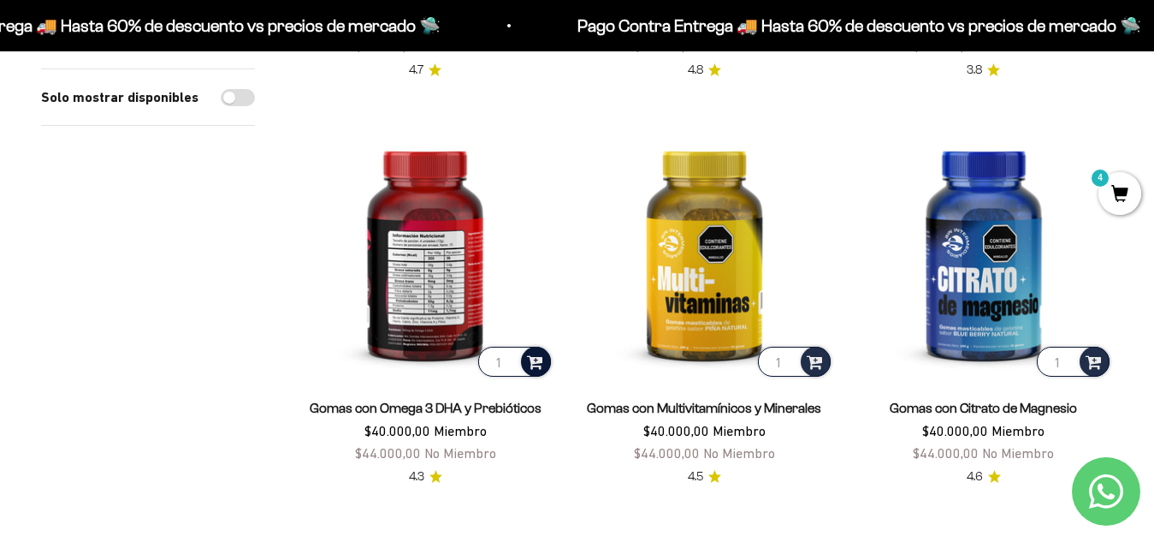
click at [535, 369] on span at bounding box center [535, 361] width 16 height 20
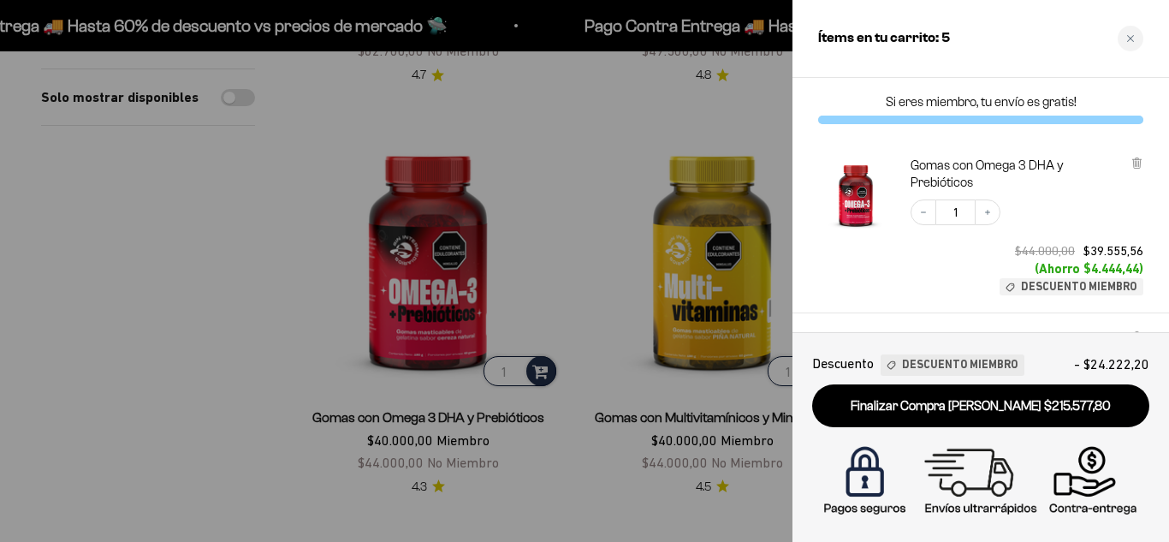
click at [310, 335] on div at bounding box center [584, 271] width 1169 height 542
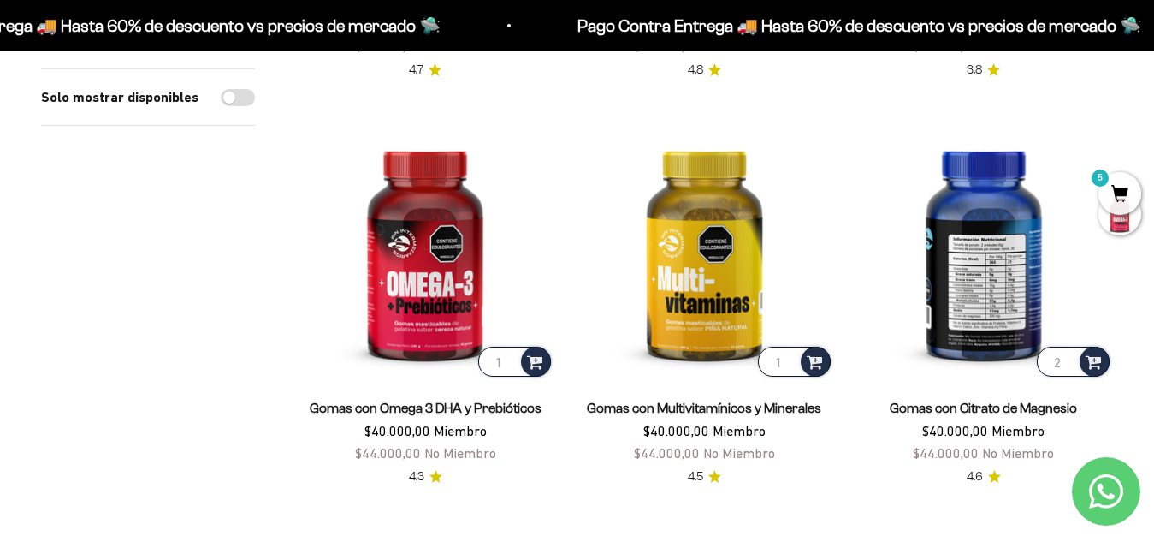
type input "2"
click at [1070, 358] on input "2" at bounding box center [1073, 362] width 73 height 30
click at [1095, 361] on span at bounding box center [1094, 361] width 16 height 20
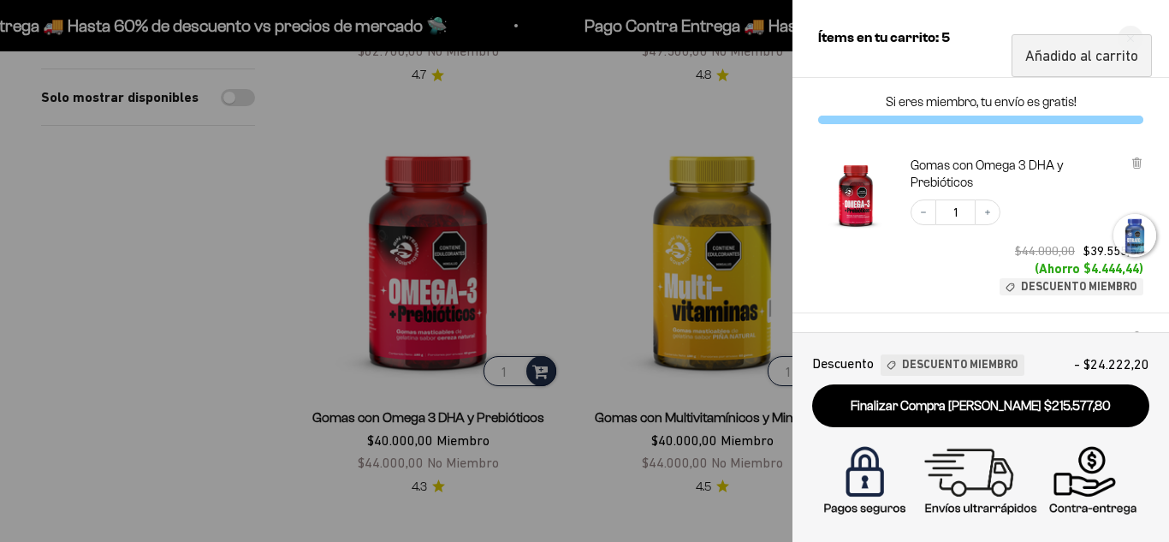
click at [637, 116] on div at bounding box center [584, 271] width 1169 height 542
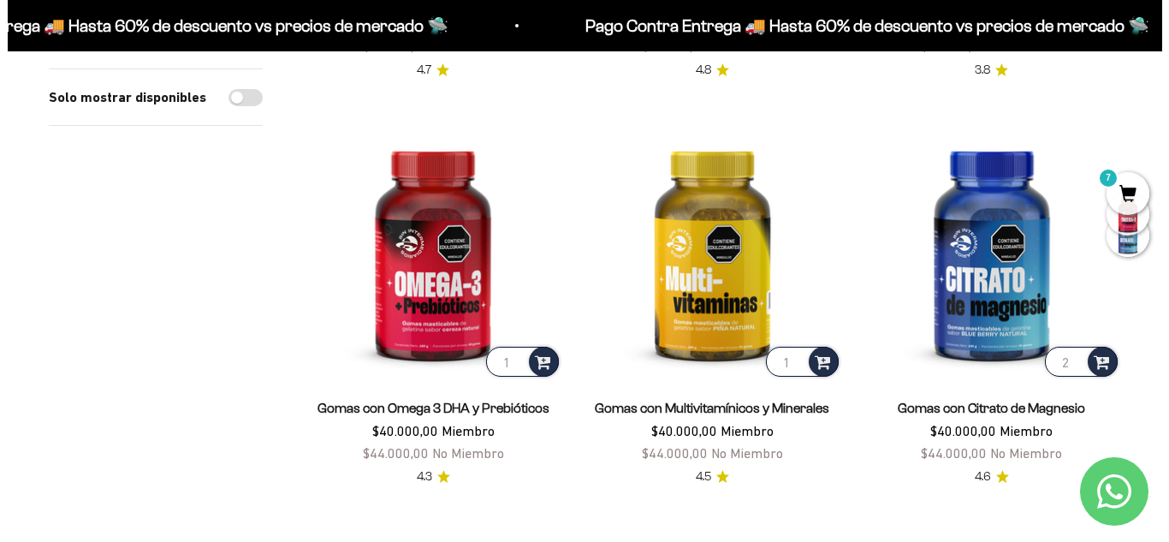
scroll to position [0, 0]
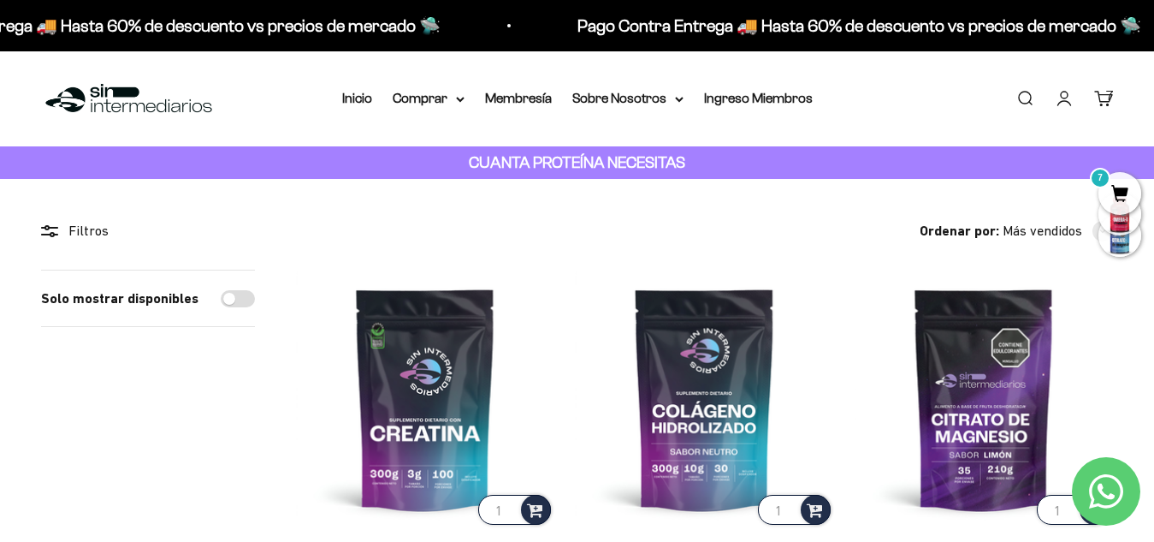
click at [1030, 101] on link "Buscar" at bounding box center [1025, 98] width 19 height 19
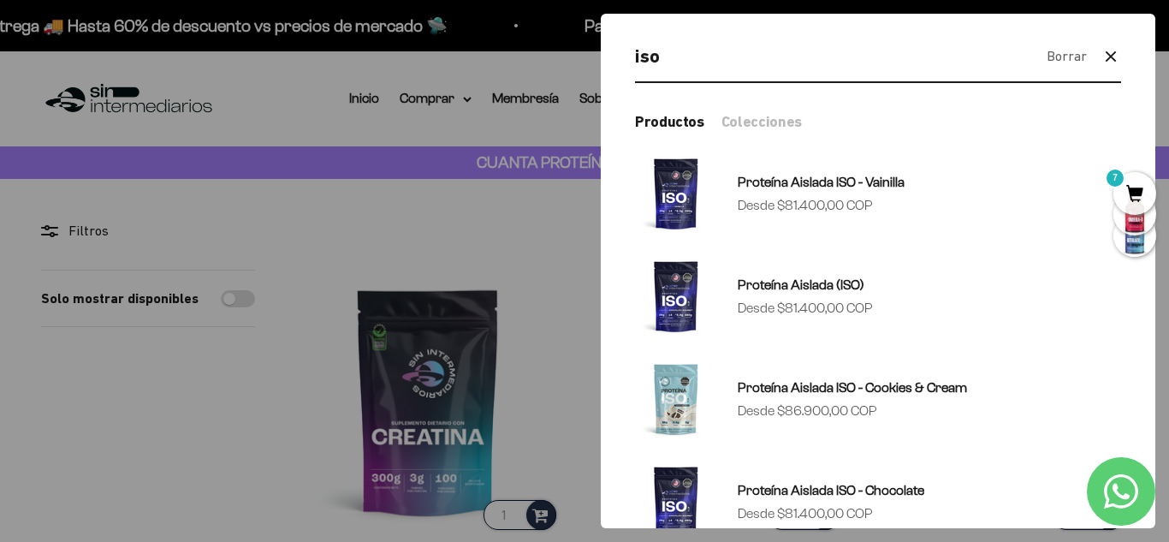
type input "iso"
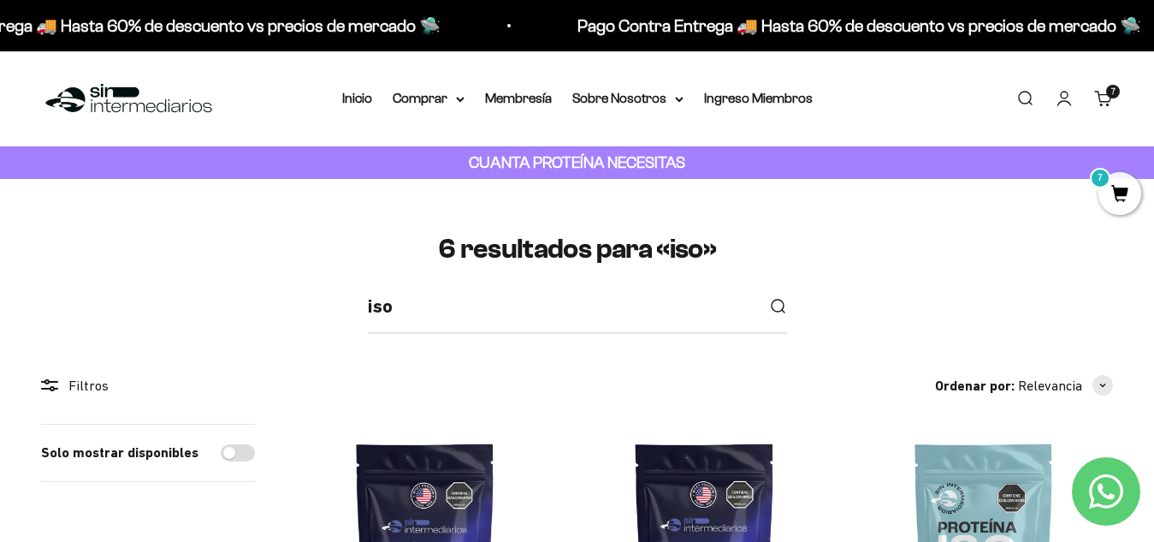
drag, startPoint x: 1160, startPoint y: 121, endPoint x: 1168, endPoint y: 115, distance: 9.8
click at [441, 92] on summary "Comprar" at bounding box center [429, 98] width 72 height 22
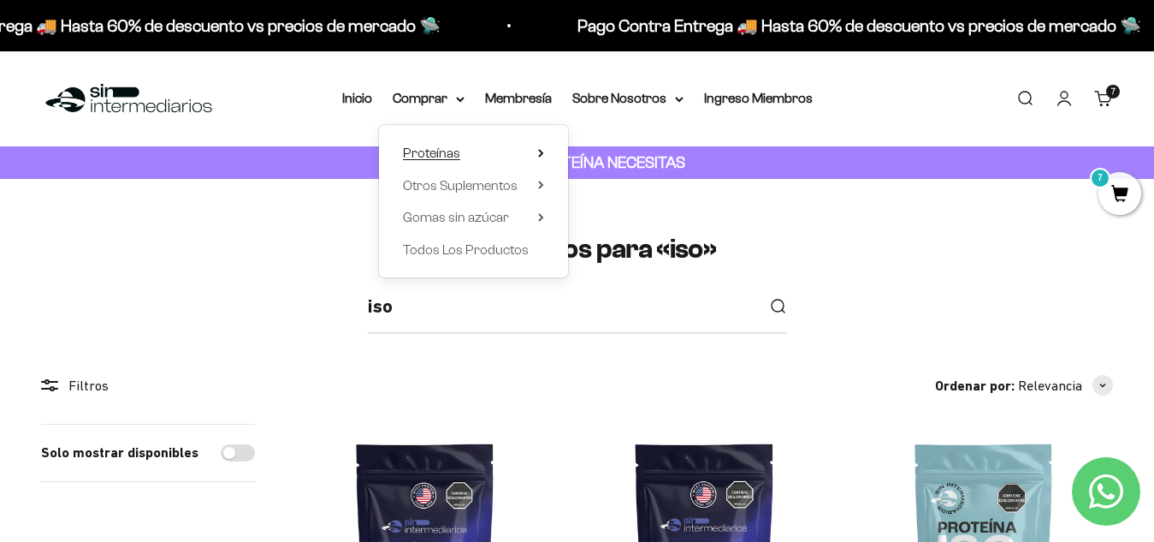
click at [465, 154] on summary "Proteínas" at bounding box center [473, 153] width 141 height 22
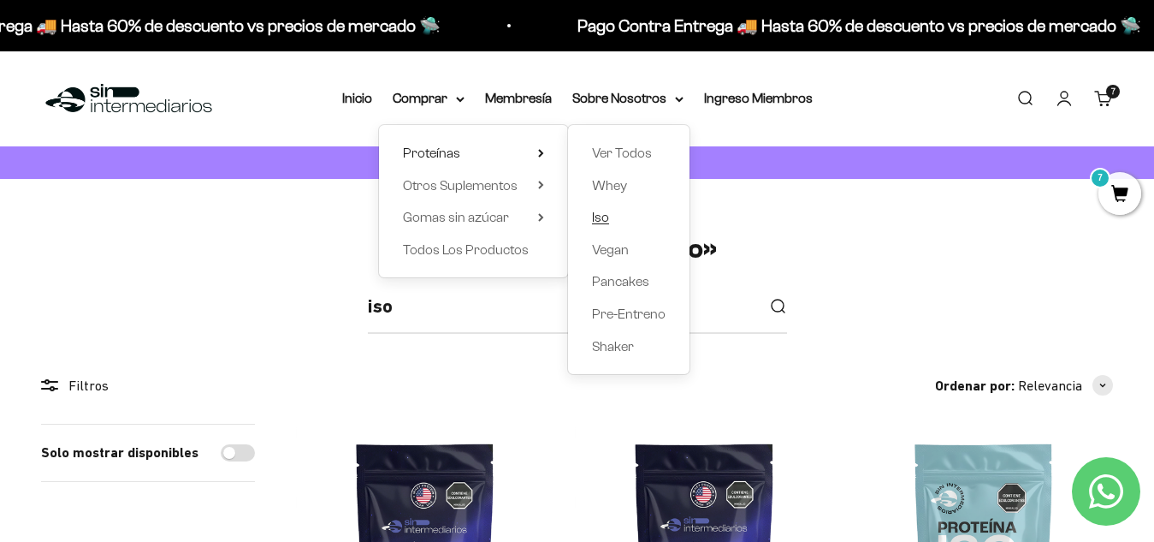
click at [597, 219] on span "Iso" at bounding box center [600, 217] width 17 height 15
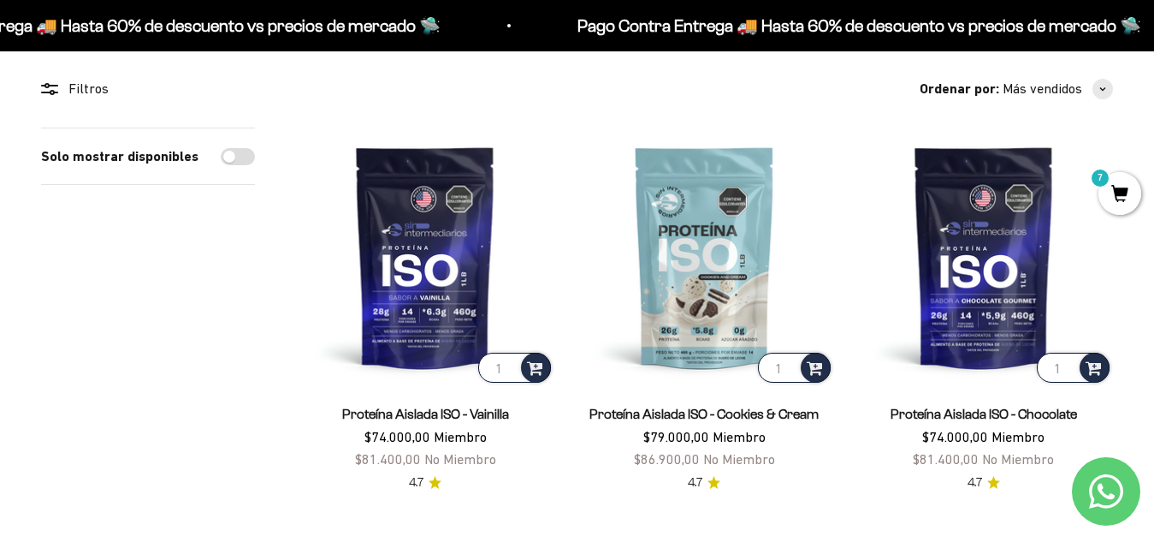
scroll to position [147, 0]
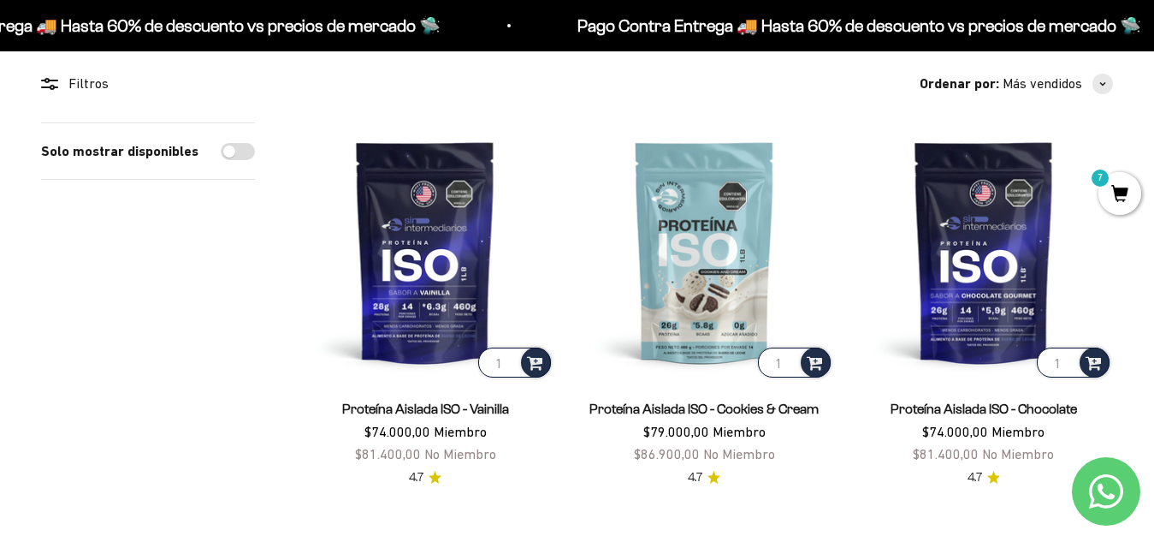
drag, startPoint x: 1164, startPoint y: 103, endPoint x: 1166, endPoint y: 130, distance: 27.5
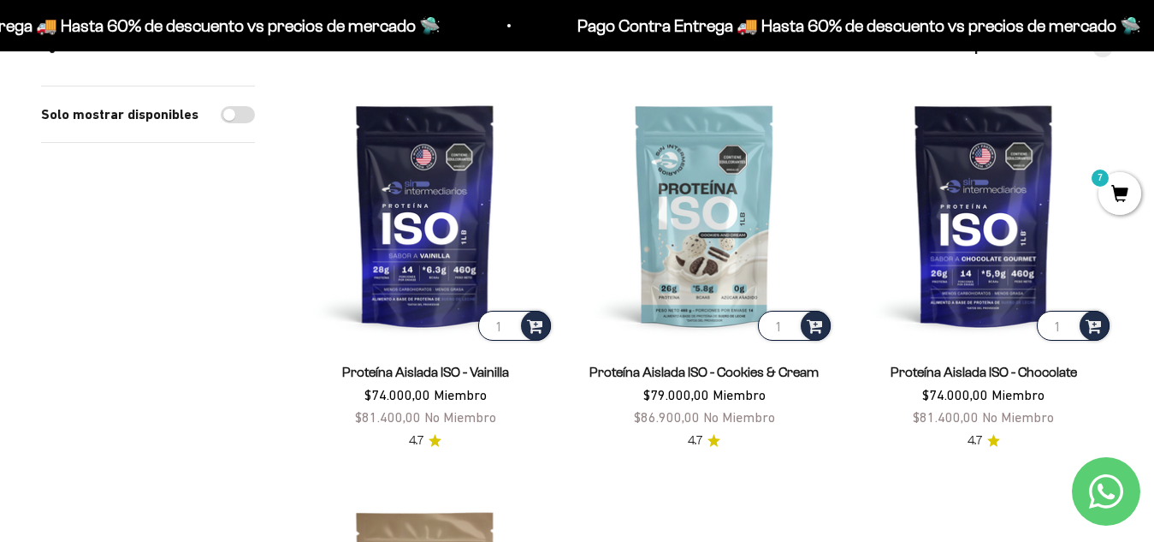
scroll to position [0, 0]
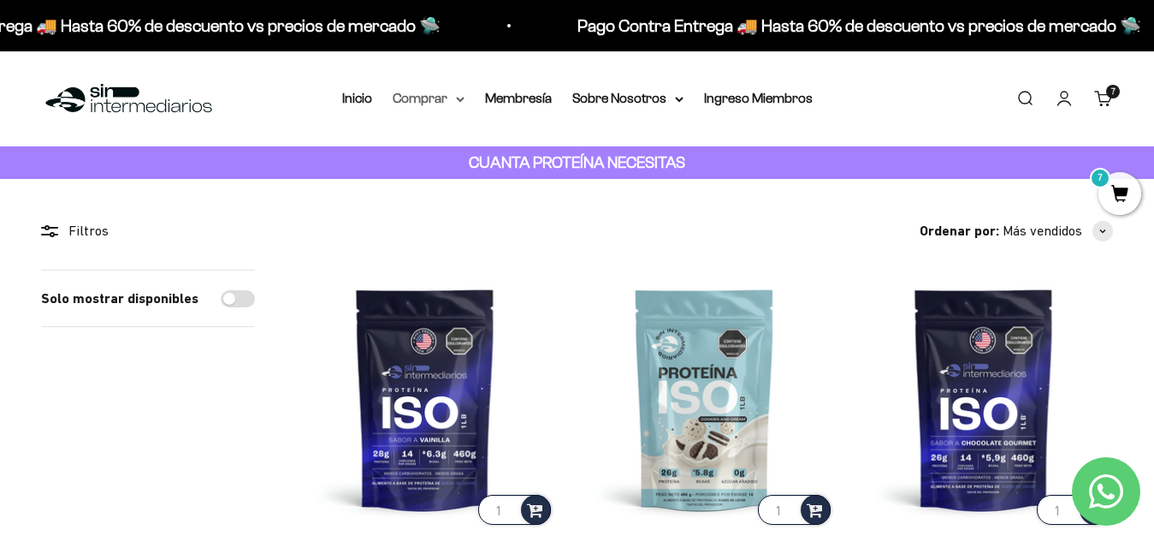
click at [435, 97] on summary "Comprar" at bounding box center [429, 98] width 72 height 22
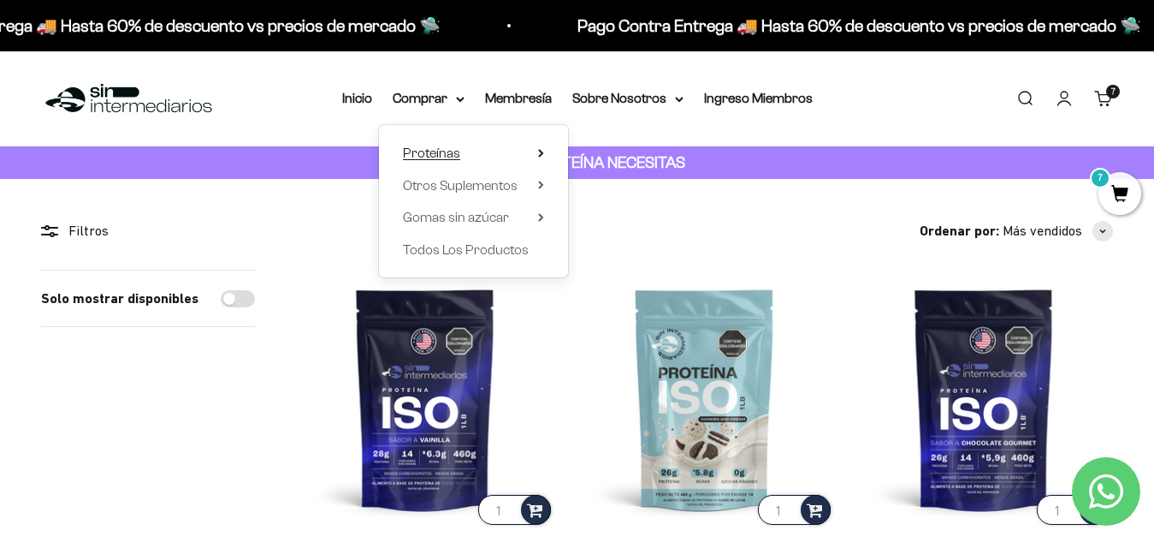
click at [440, 145] on span "Proteínas" at bounding box center [431, 152] width 57 height 15
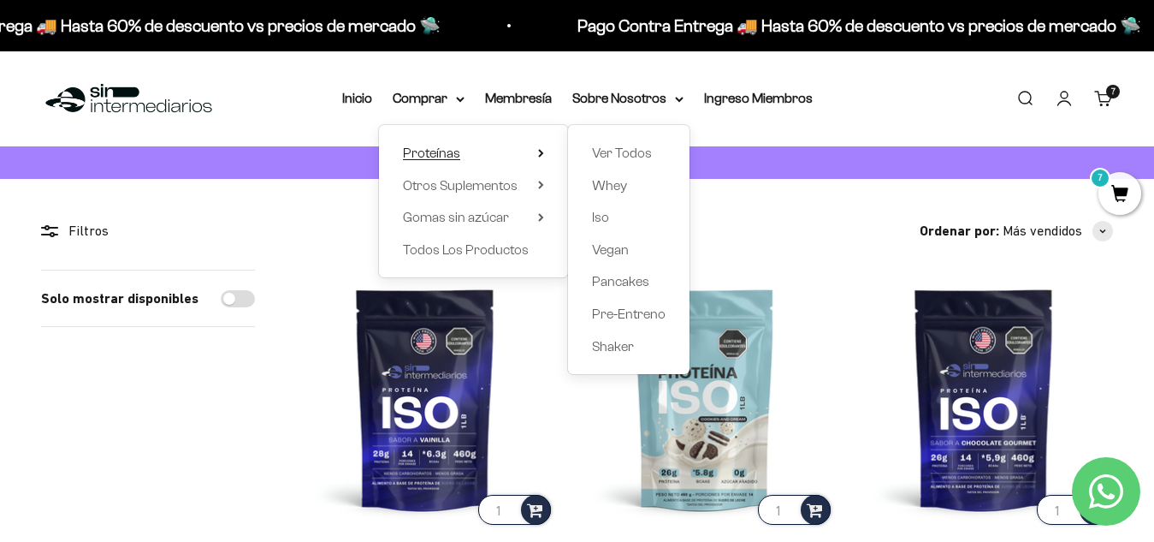
click at [421, 148] on span "Proteínas" at bounding box center [431, 152] width 57 height 15
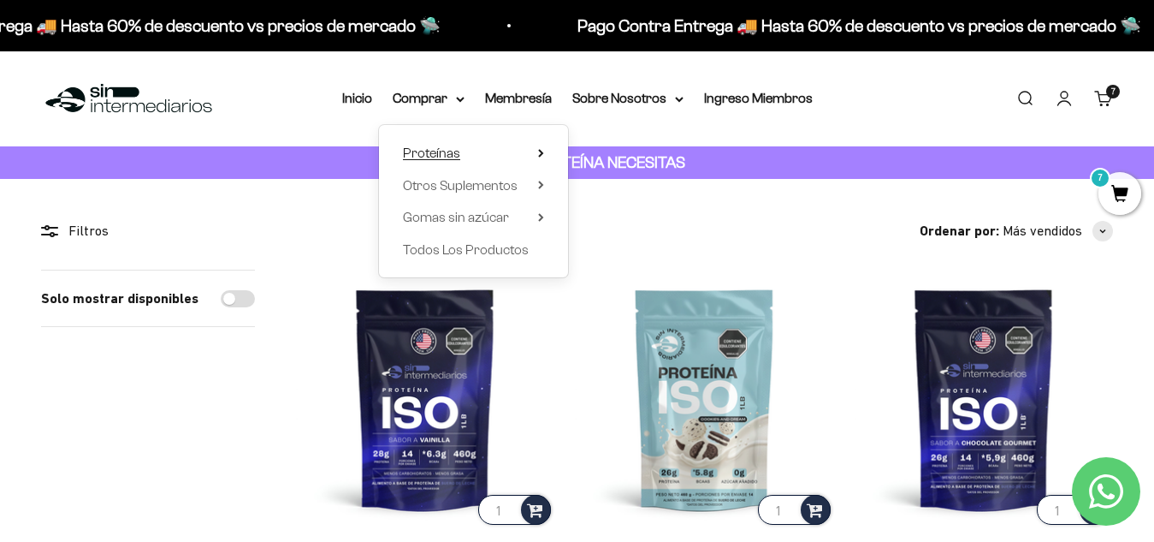
click at [530, 148] on summary "Proteínas" at bounding box center [473, 153] width 141 height 22
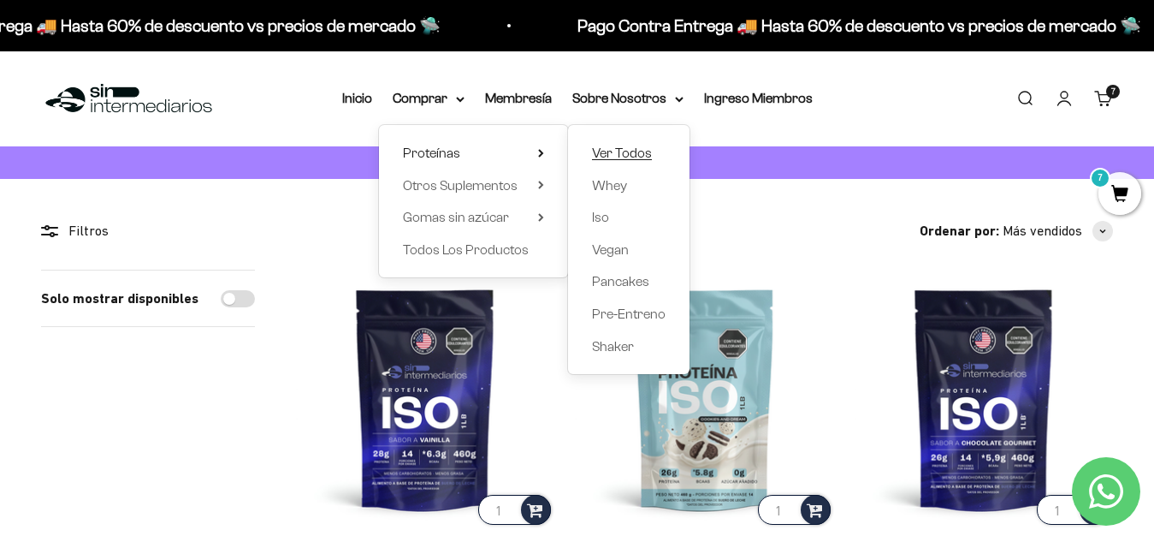
click at [640, 158] on span "Ver Todos" at bounding box center [622, 152] width 60 height 15
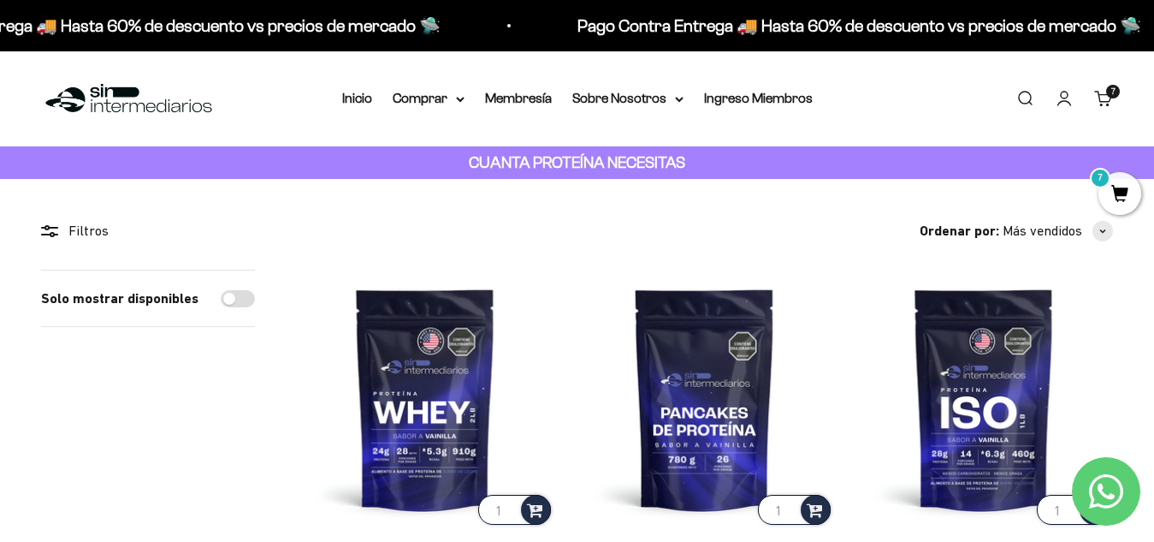
drag, startPoint x: 1168, startPoint y: 158, endPoint x: 1168, endPoint y: 60, distance: 98.4
click at [650, 91] on summary "Sobre Nosotros" at bounding box center [627, 98] width 111 height 22
click at [446, 94] on summary "Comprar" at bounding box center [429, 98] width 72 height 22
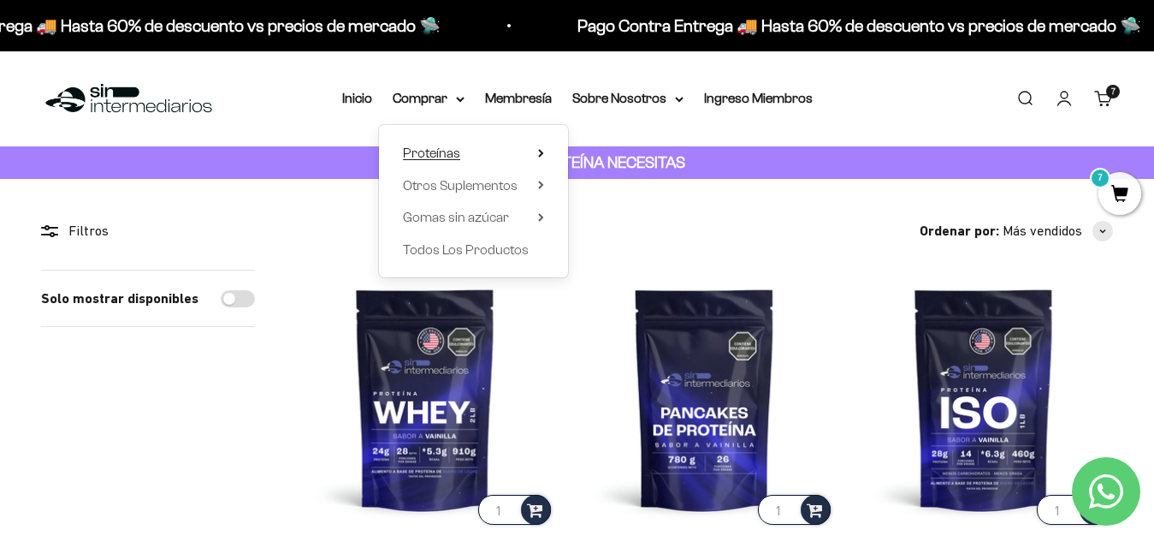
click at [458, 151] on span "Proteínas" at bounding box center [431, 152] width 57 height 15
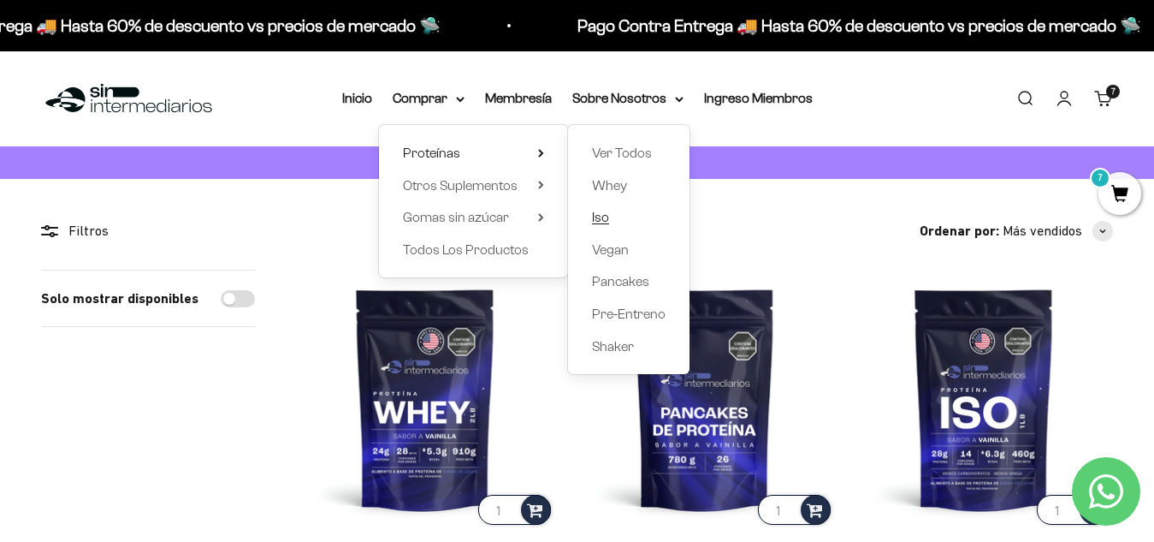
click at [600, 211] on span "Iso" at bounding box center [600, 217] width 17 height 15
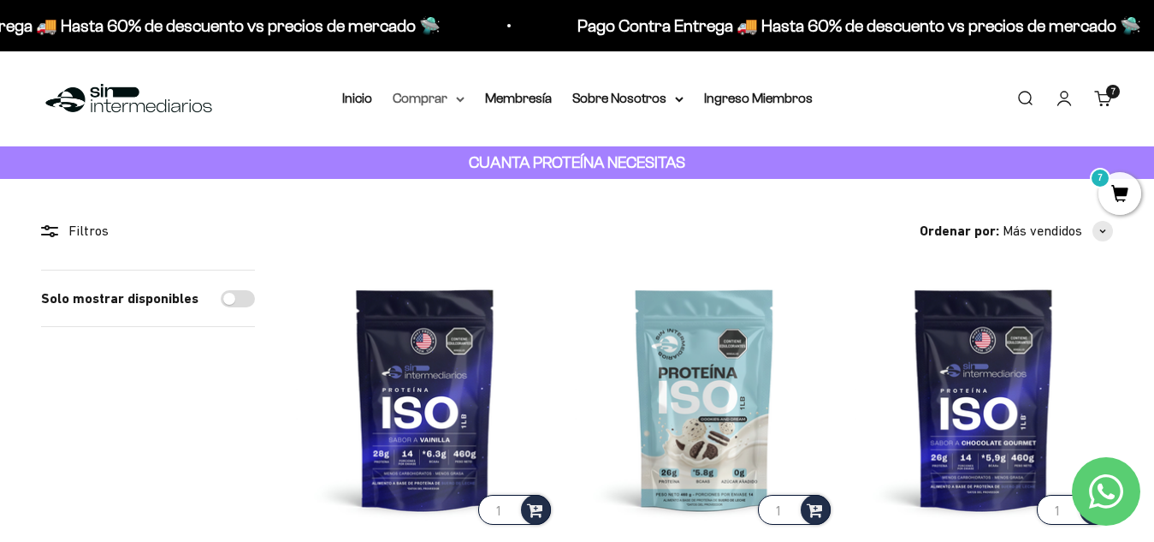
click at [434, 99] on summary "Comprar" at bounding box center [429, 98] width 72 height 22
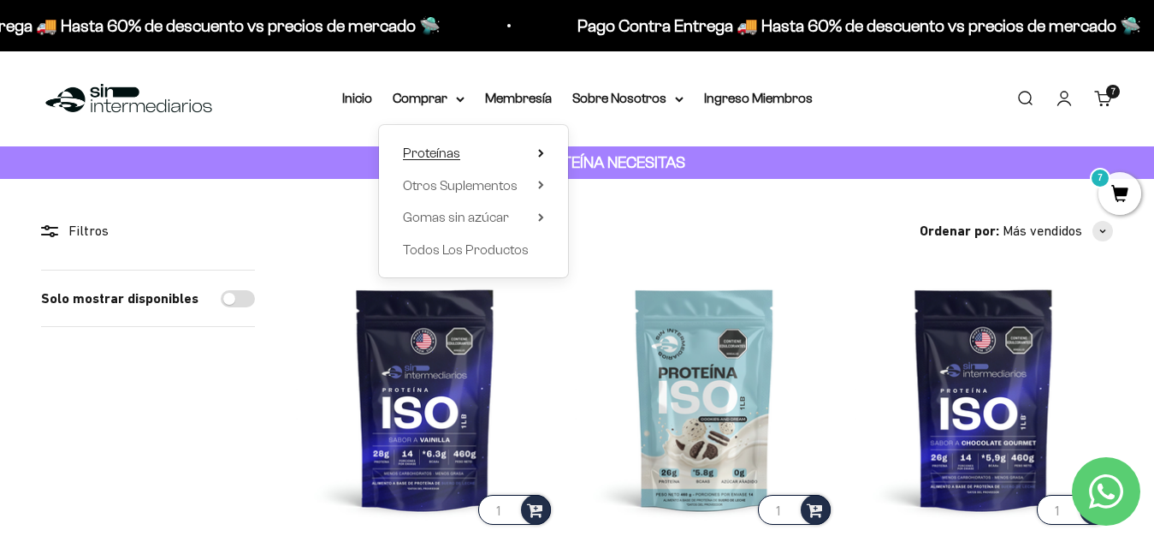
click at [424, 150] on span "Proteínas" at bounding box center [431, 152] width 57 height 15
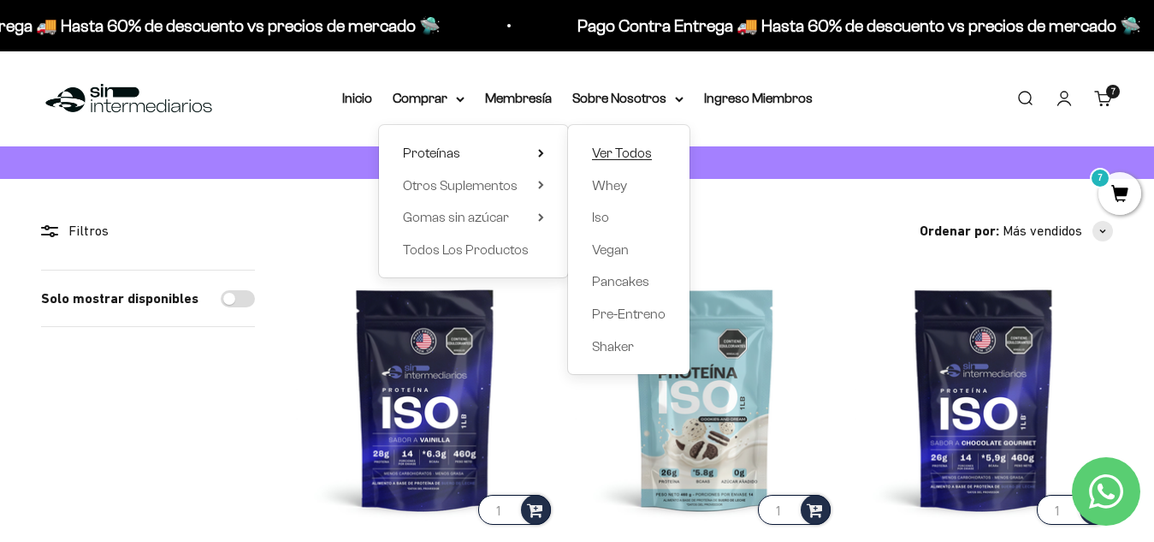
click at [618, 154] on span "Ver Todos" at bounding box center [622, 152] width 60 height 15
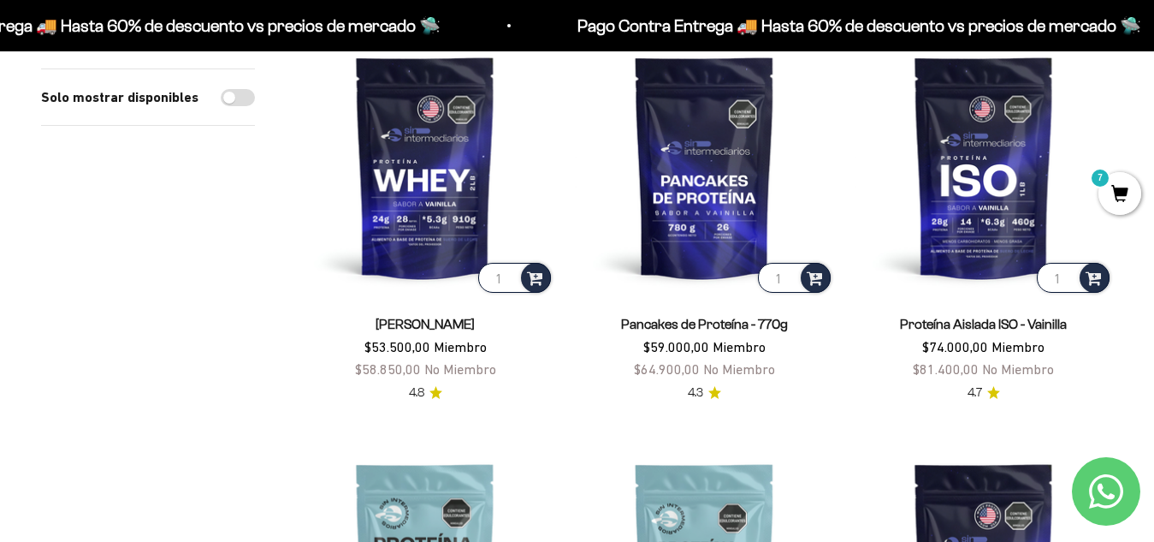
scroll to position [125, 0]
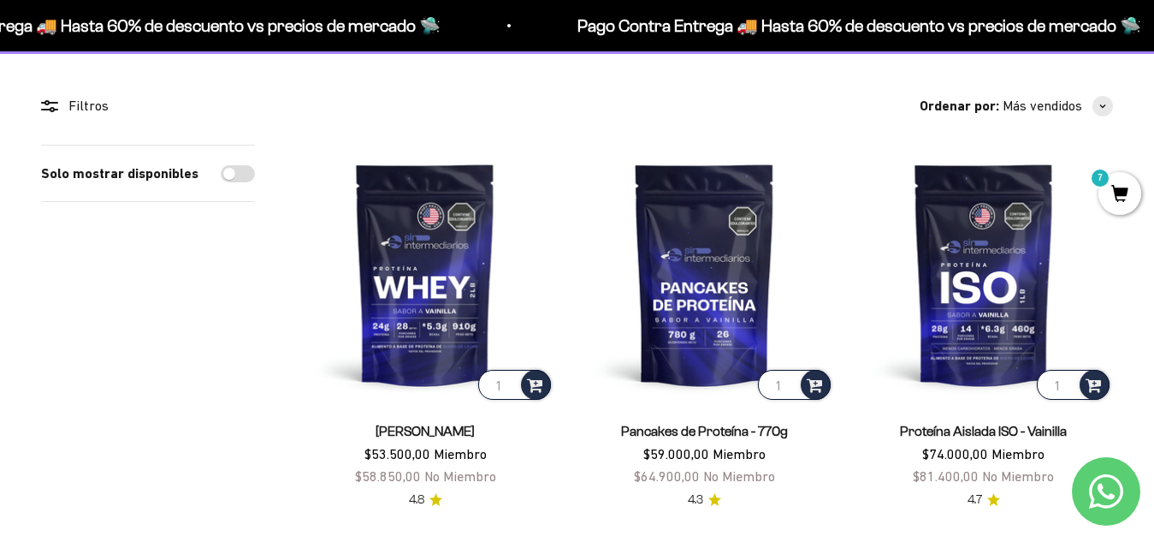
drag, startPoint x: 1168, startPoint y: 64, endPoint x: 1168, endPoint y: 82, distance: 18.0
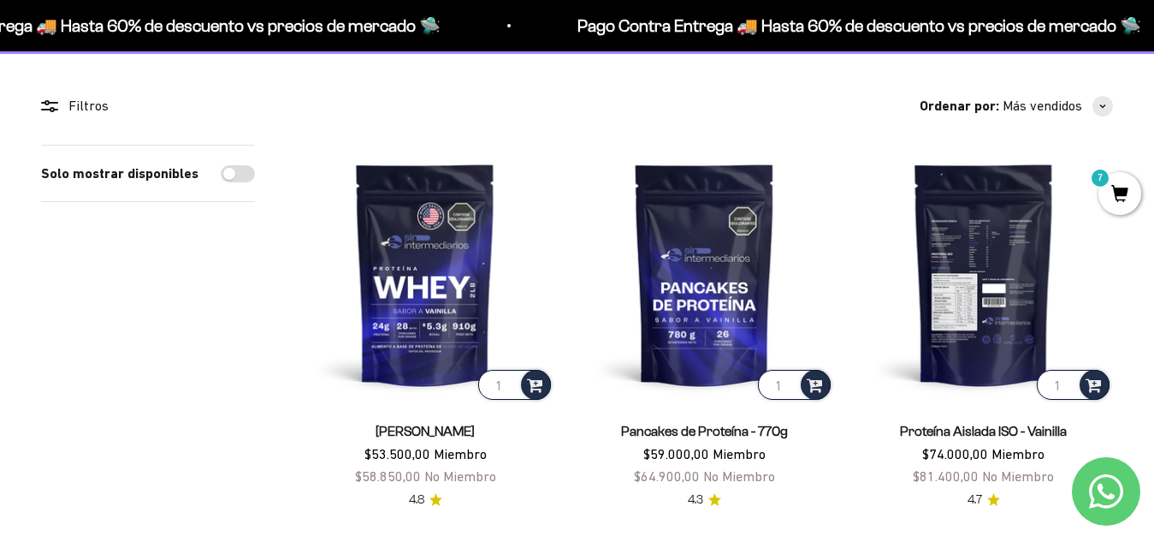
click at [1007, 299] on img at bounding box center [984, 274] width 258 height 258
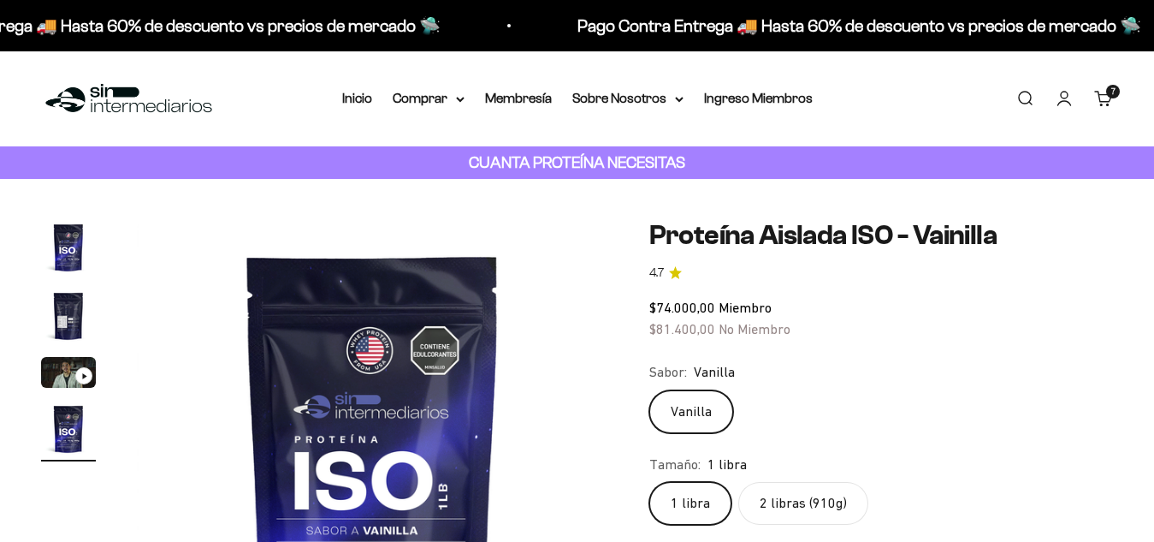
scroll to position [56, 0]
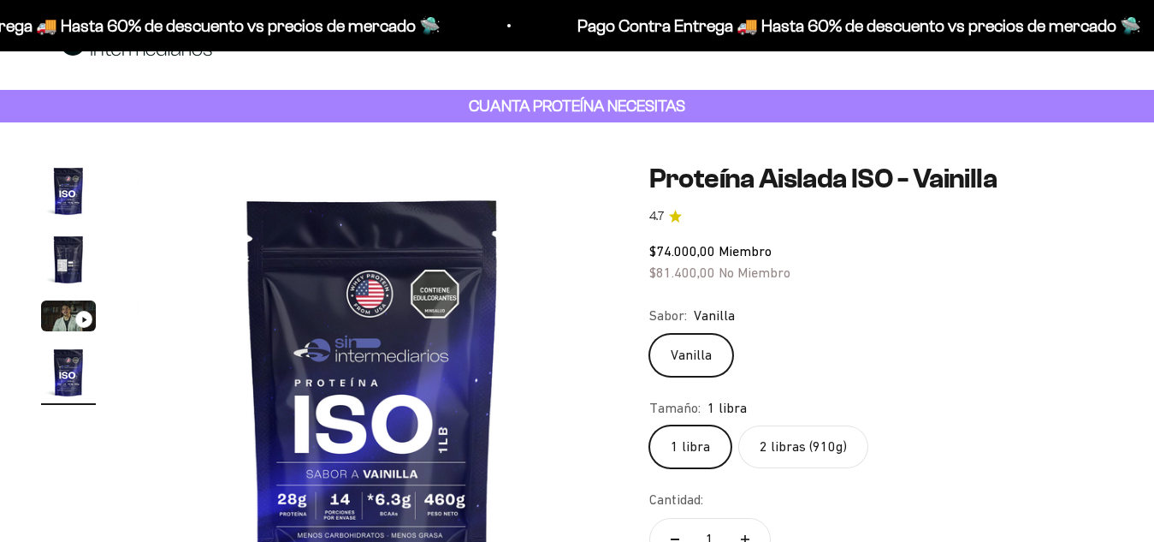
click at [799, 425] on label "2 libras (910g)" at bounding box center [803, 446] width 130 height 43
click at [649, 424] on input "2 libras (910g)" at bounding box center [649, 424] width 1 height 1
radio input "true"
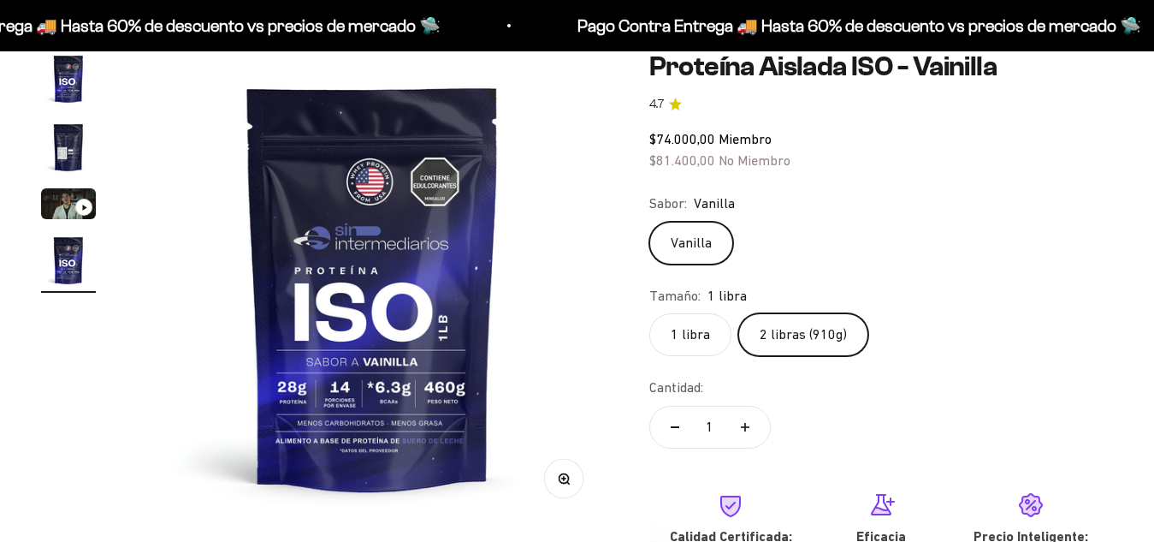
scroll to position [0, 1444]
click at [686, 341] on label "1 libra" at bounding box center [690, 334] width 82 height 43
click at [649, 313] on input "1 libra" at bounding box center [649, 312] width 1 height 1
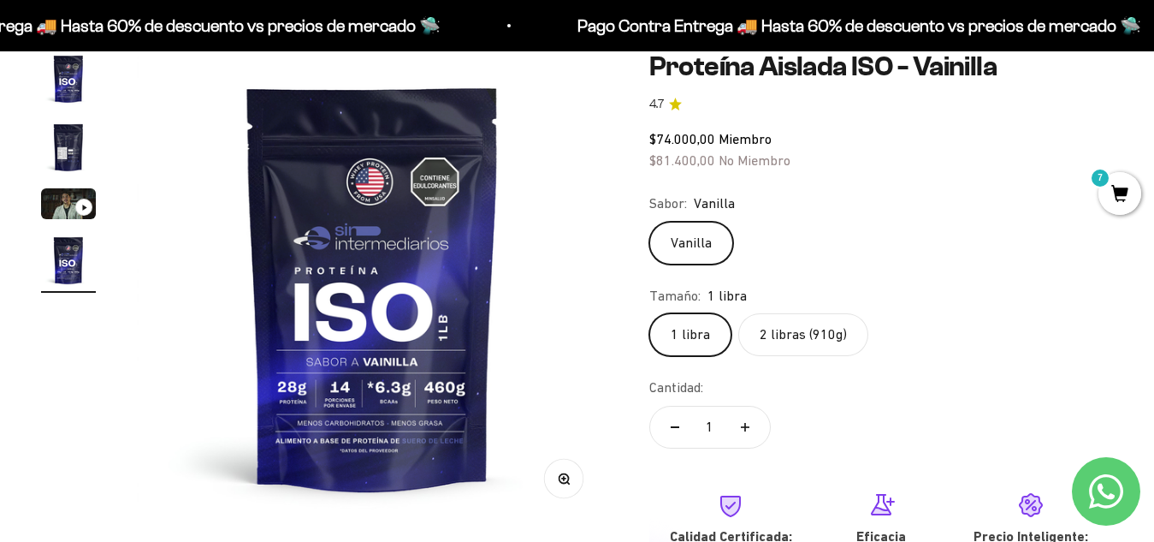
click at [810, 334] on label "2 libras (910g)" at bounding box center [803, 334] width 130 height 43
click at [649, 313] on input "2 libras (910g)" at bounding box center [649, 312] width 1 height 1
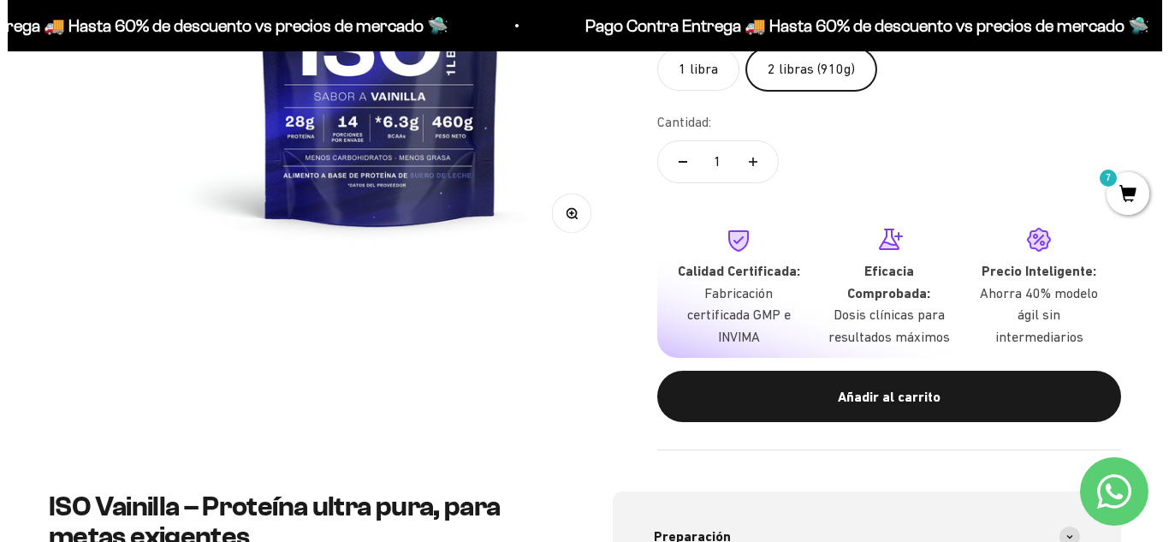
scroll to position [561, 0]
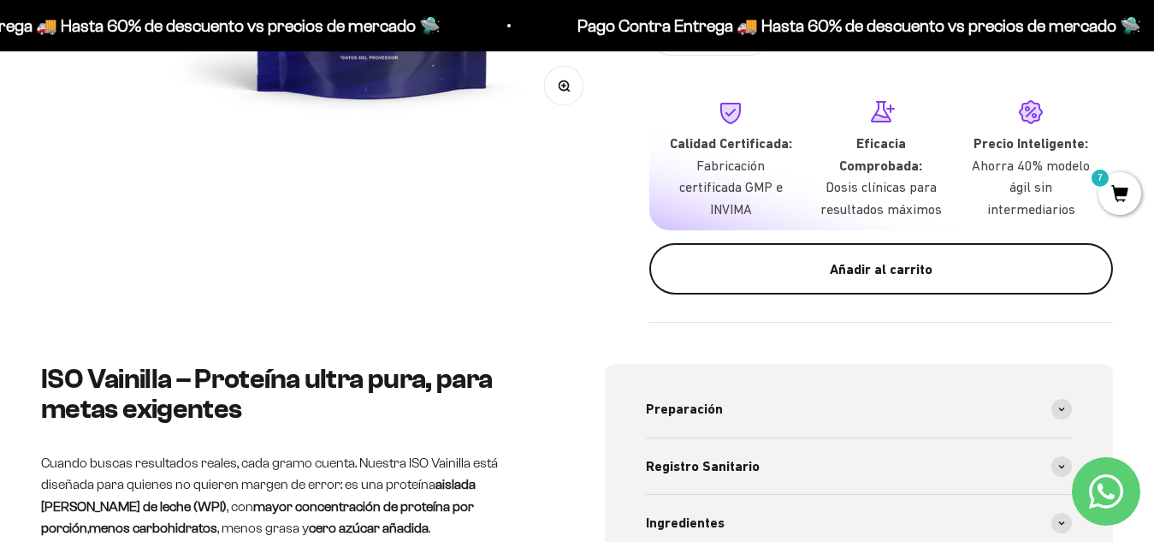
click at [878, 263] on div "Añadir al carrito" at bounding box center [881, 269] width 395 height 22
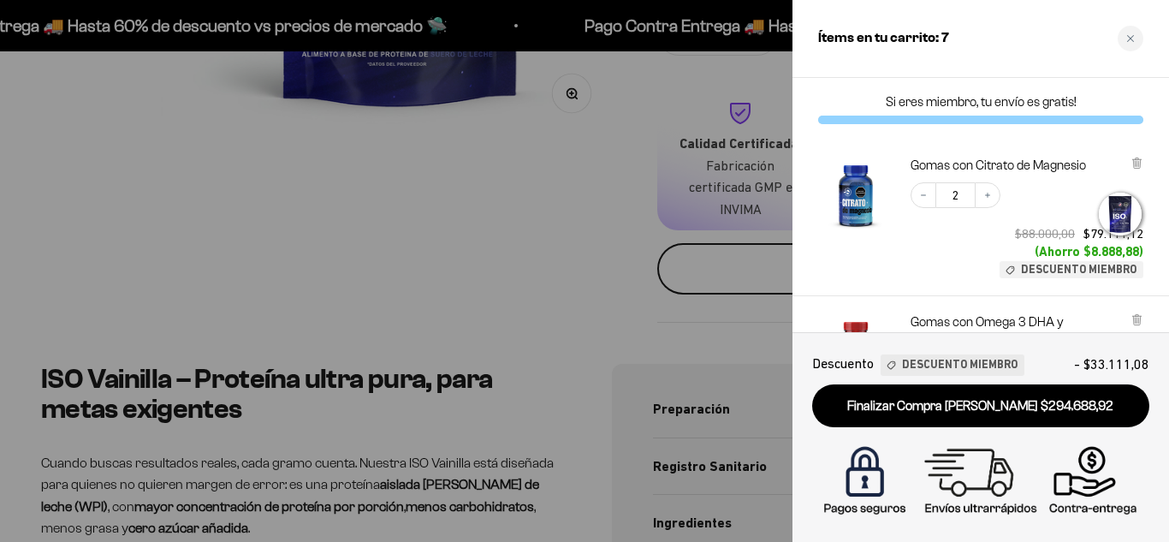
scroll to position [0, 1468]
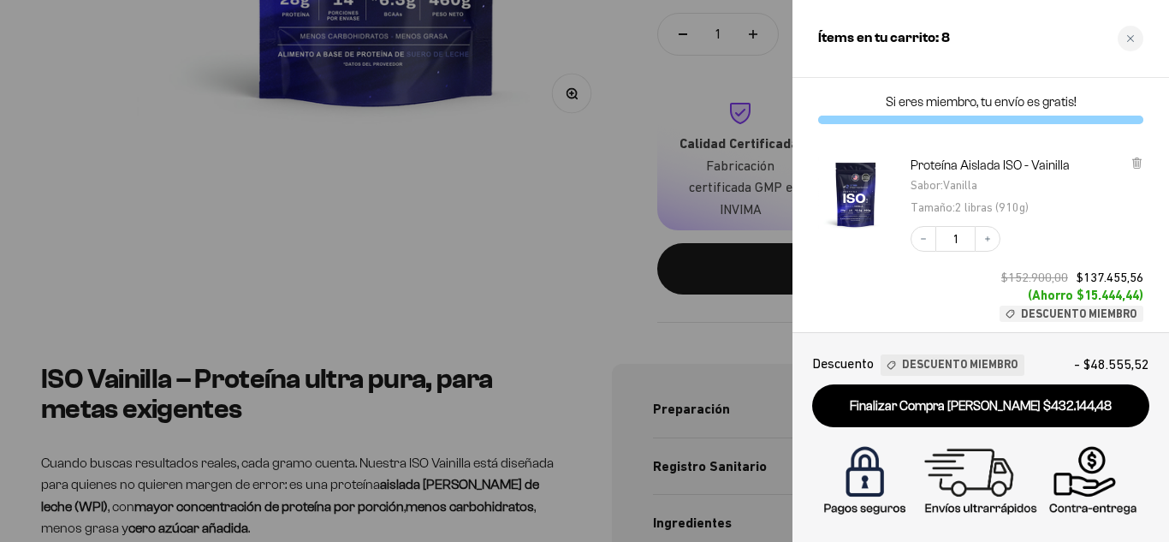
click at [927, 413] on link "Finalizar Compra [PERSON_NAME] $432.144,48" at bounding box center [980, 406] width 337 height 44
